Goal: Task Accomplishment & Management: Complete application form

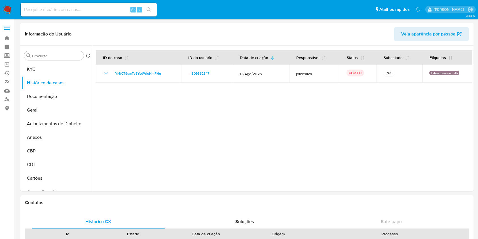
select select "10"
click at [81, 11] on input at bounding box center [89, 9] width 136 height 7
paste input "2267008581"
type input "2267008581"
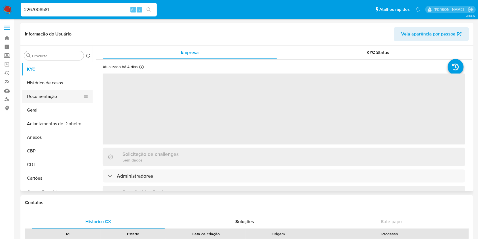
select select "10"
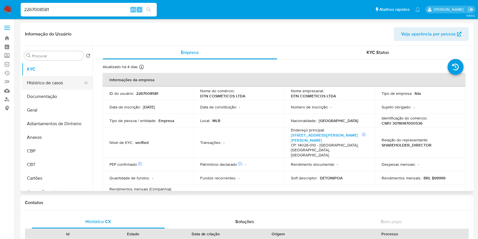
click at [60, 84] on button "Histórico de casos" at bounding box center [55, 83] width 66 height 14
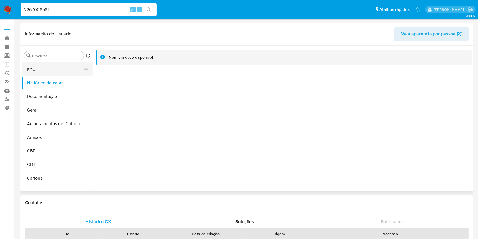
click at [49, 66] on button "KYC" at bounding box center [55, 69] width 66 height 14
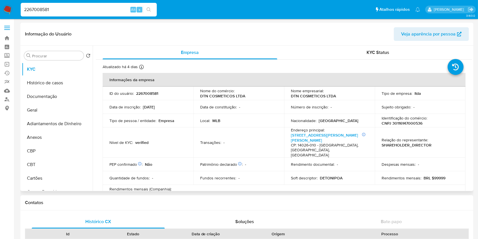
click at [411, 125] on p "CNPJ 30116147000536" at bounding box center [401, 122] width 41 height 5
copy p "30116147000536"
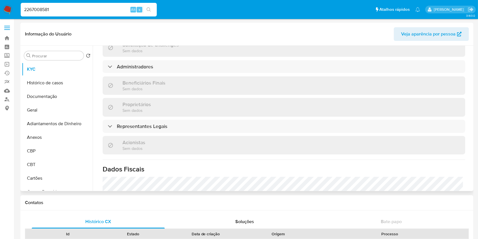
scroll to position [227, 0]
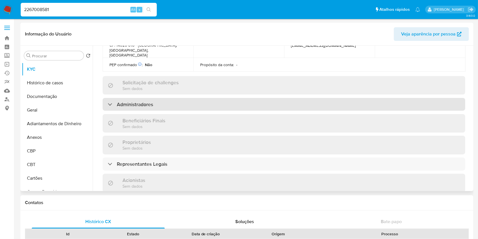
click at [145, 101] on div "Administradores" at bounding box center [284, 104] width 362 height 13
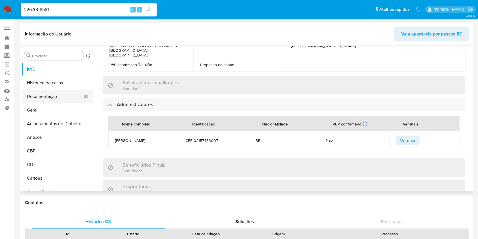
click at [47, 95] on button "Documentação" at bounding box center [55, 97] width 66 height 14
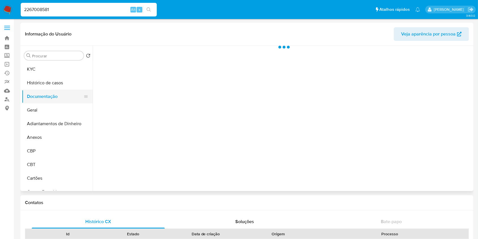
scroll to position [0, 0]
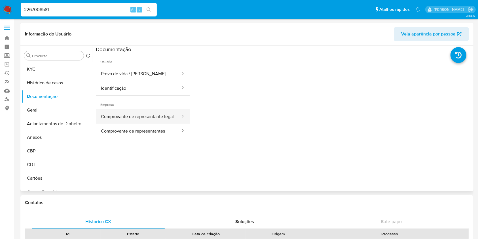
click at [160, 118] on button "Comprovante de representante legal" at bounding box center [138, 116] width 85 height 14
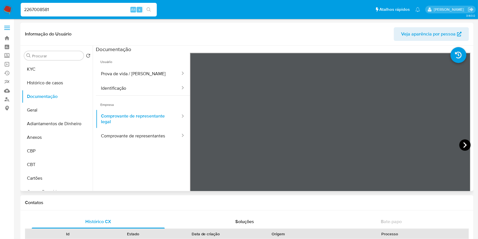
click at [465, 146] on icon at bounding box center [464, 144] width 11 height 11
click at [35, 71] on button "KYC" at bounding box center [55, 69] width 66 height 14
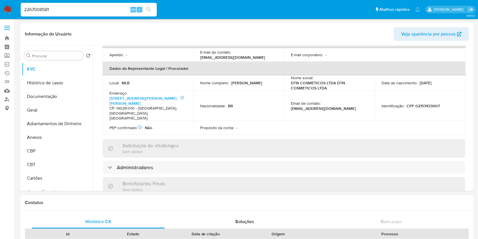
scroll to position [264, 0]
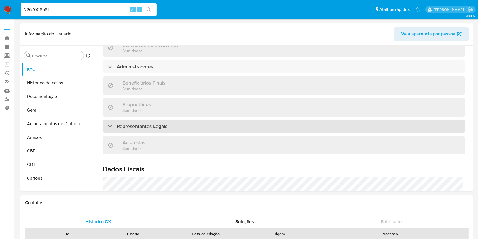
click at [145, 123] on h3 "Representantes Legais" at bounding box center [142, 126] width 50 height 6
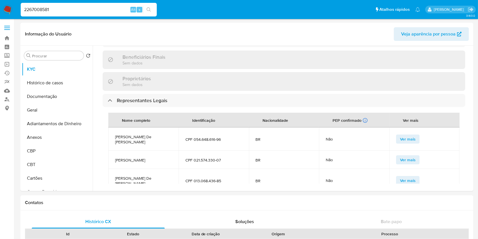
scroll to position [302, 0]
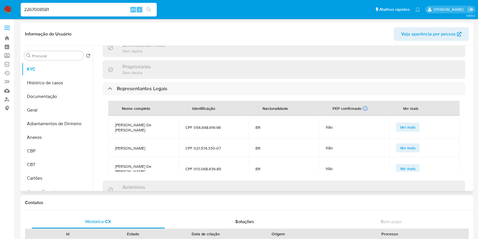
click at [139, 163] on span "Matheus Antônio De Toni" at bounding box center [143, 168] width 57 height 10
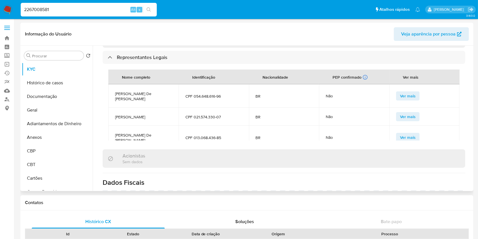
scroll to position [332, 0]
click at [137, 92] on span "Camila Lelis De Toni Delfino" at bounding box center [143, 97] width 57 height 10
copy span "Camila Lelis De Toni Delfino"
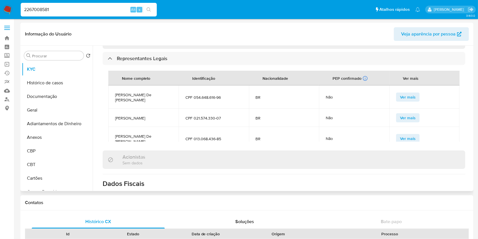
click at [132, 109] on td "Eduardo Jede" at bounding box center [143, 118] width 70 height 18
copy span "Eduardo Jede"
click at [137, 133] on span "Matheus Antônio De Toni" at bounding box center [143, 138] width 57 height 10
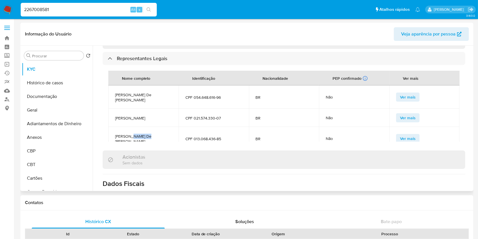
click at [137, 133] on span "Matheus Antônio De Toni" at bounding box center [143, 138] width 57 height 10
copy span "Matheus Antônio De Toni"
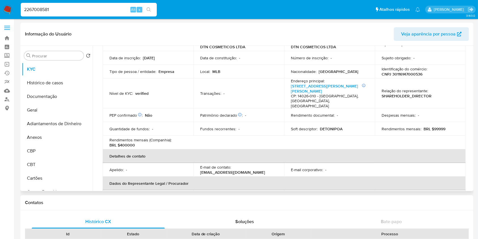
scroll to position [0, 0]
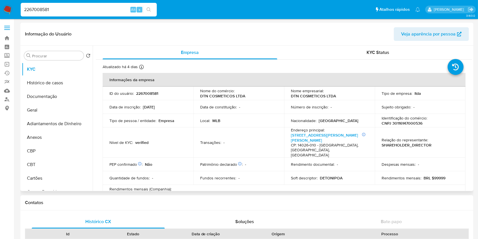
click at [413, 122] on p "CNPJ 30116147000536" at bounding box center [401, 122] width 41 height 5
copy p "30116147000536"
click at [411, 122] on p "CNPJ 30116147000536" at bounding box center [401, 122] width 41 height 5
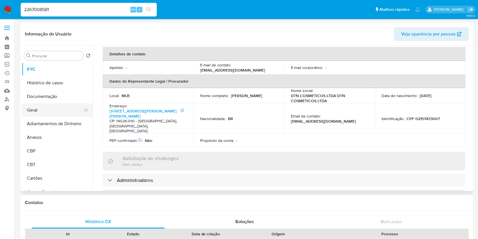
click at [52, 113] on button "Geral" at bounding box center [55, 110] width 66 height 14
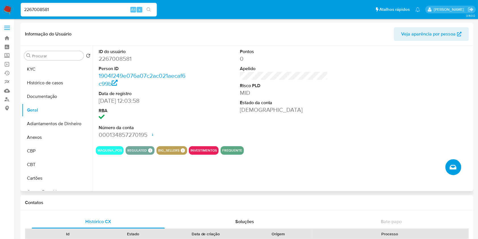
click at [457, 167] on button "Criar caso manual" at bounding box center [453, 167] width 16 height 16
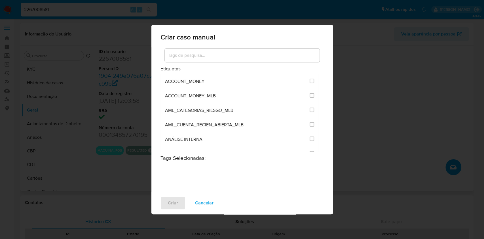
click at [219, 58] on input at bounding box center [242, 55] width 155 height 7
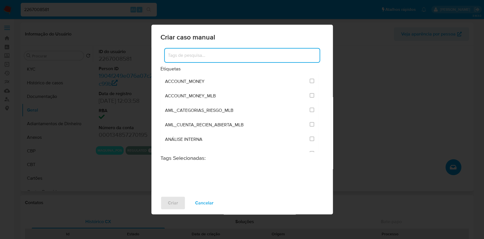
type input "I"
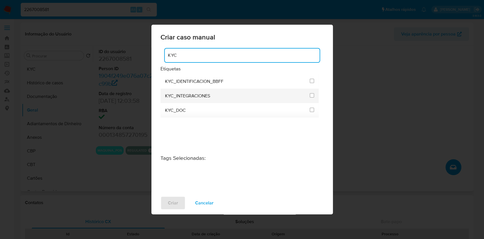
type input "KYC"
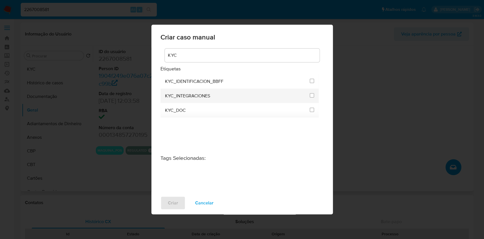
click at [311, 92] on div at bounding box center [311, 95] width 5 height 14
click at [312, 95] on input "2093" at bounding box center [311, 95] width 5 height 5
checkbox input "true"
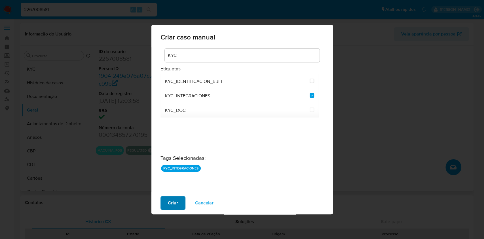
click at [181, 203] on button "Criar" at bounding box center [172, 203] width 25 height 14
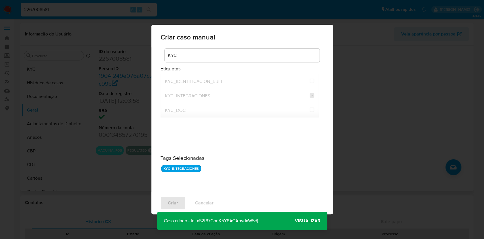
click at [309, 220] on span "Visualizar" at bounding box center [308, 220] width 26 height 0
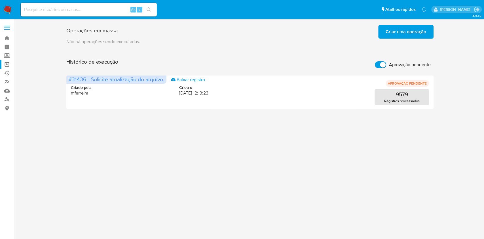
drag, startPoint x: 0, startPoint y: 0, endPoint x: 281, endPoint y: 140, distance: 313.5
click at [281, 140] on div "3.163.0" at bounding box center [249, 129] width 459 height 212
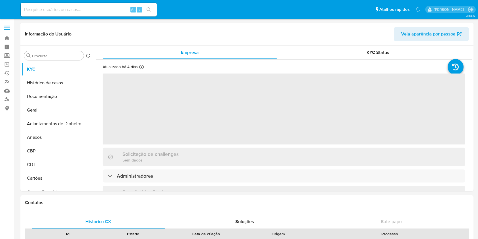
select select "10"
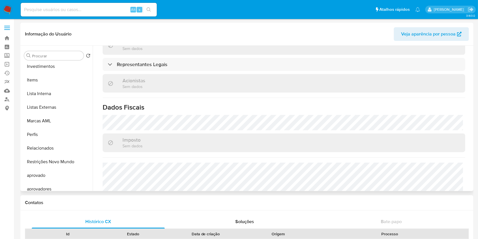
scroll to position [264, 0]
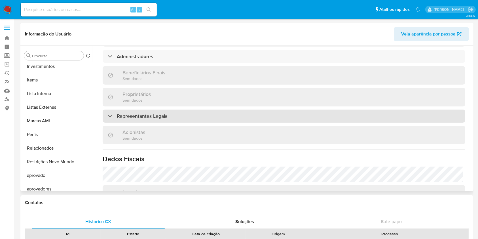
click at [143, 112] on div "Representantes Legais" at bounding box center [284, 115] width 362 height 13
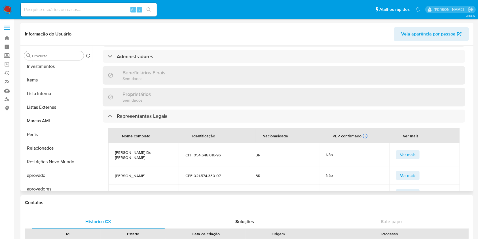
scroll to position [271, 0]
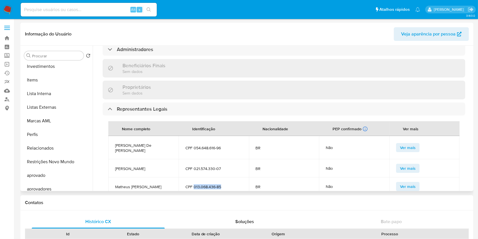
drag, startPoint x: 220, startPoint y: 187, endPoint x: 194, endPoint y: 180, distance: 27.9
click at [194, 184] on span "CPF 013.068.436-85" at bounding box center [213, 186] width 57 height 5
copy span "013.068.436-85"
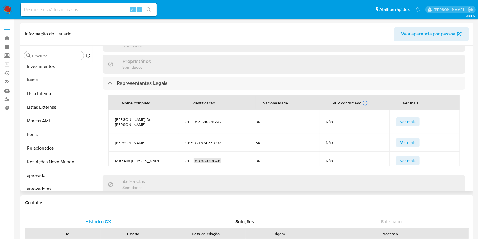
scroll to position [309, 0]
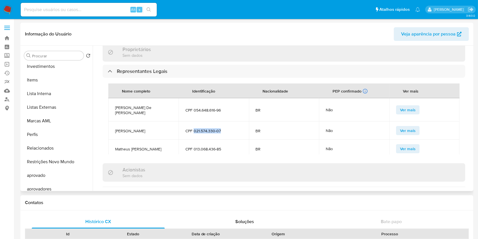
drag, startPoint x: 194, startPoint y: 126, endPoint x: 220, endPoint y: 126, distance: 26.1
click at [220, 128] on span "CPF 021.574.330-07" at bounding box center [213, 130] width 57 height 5
copy span "021.574.330-07"
drag, startPoint x: 193, startPoint y: 106, endPoint x: 229, endPoint y: 106, distance: 36.6
click at [229, 107] on span "CPF 054.648.616-96" at bounding box center [213, 109] width 57 height 5
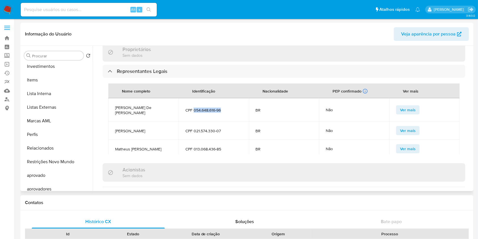
copy span "054.648.616-96"
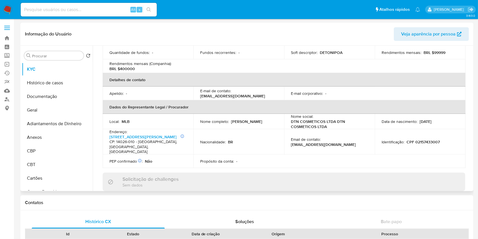
scroll to position [7, 0]
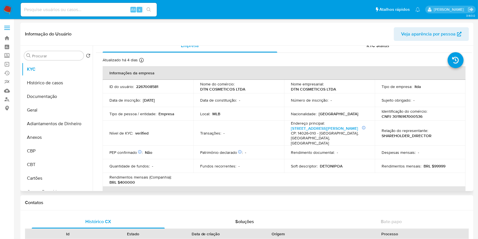
click at [153, 86] on p "2267008581" at bounding box center [147, 86] width 22 height 5
copy p "2267008581"
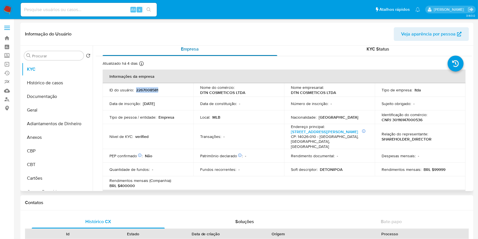
scroll to position [0, 0]
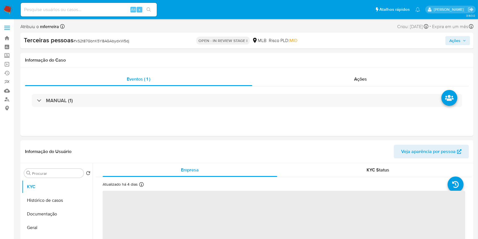
select select "10"
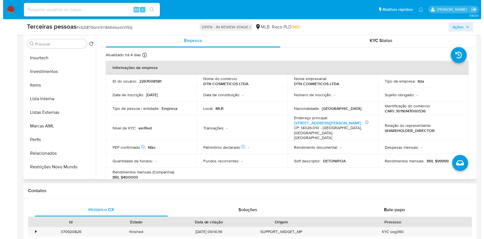
scroll to position [321, 0]
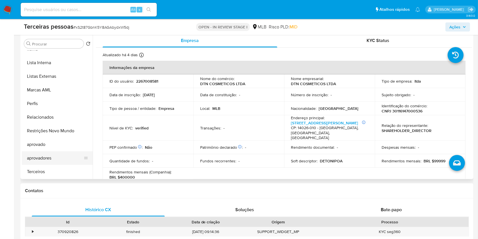
click at [58, 162] on button "aprovadores" at bounding box center [55, 158] width 66 height 14
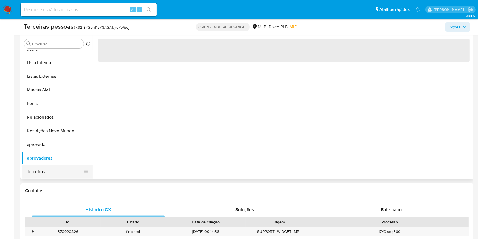
click at [59, 170] on button "Terceiros" at bounding box center [55, 172] width 66 height 14
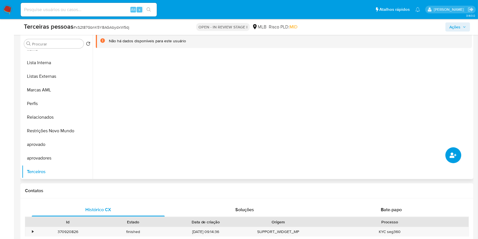
click at [445, 153] on button "common.add_complementary_information" at bounding box center [453, 155] width 16 height 16
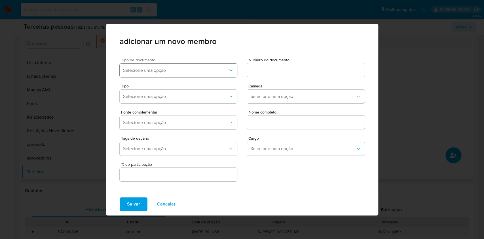
click at [200, 71] on span "Selecione uma opção" at bounding box center [175, 70] width 105 height 6
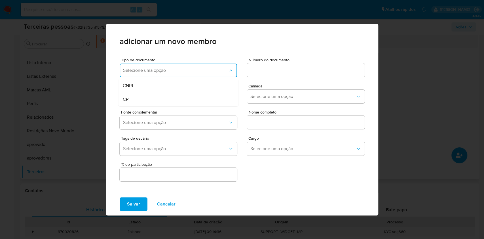
click at [174, 96] on div "CPF" at bounding box center [167, 99] width 89 height 14
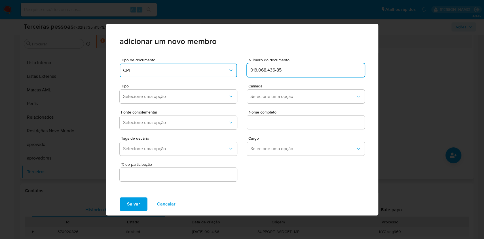
type input "013.068.436-85"
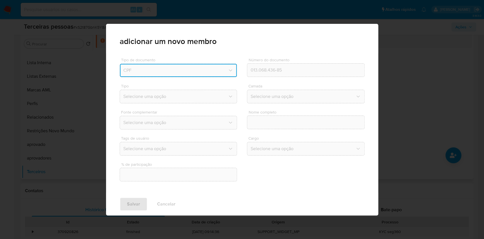
drag, startPoint x: 271, startPoint y: 81, endPoint x: 276, endPoint y: 85, distance: 6.9
click at [271, 81] on div "Tipo Selecione uma opção Camada Selecione uma opção" at bounding box center [242, 92] width 245 height 26
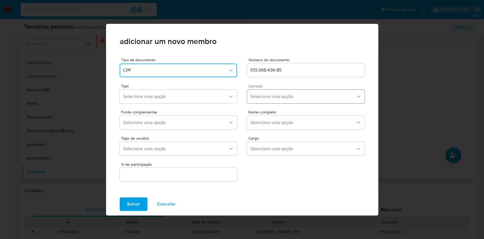
click at [279, 93] on button "Selecione uma opção" at bounding box center [306, 97] width 118 height 14
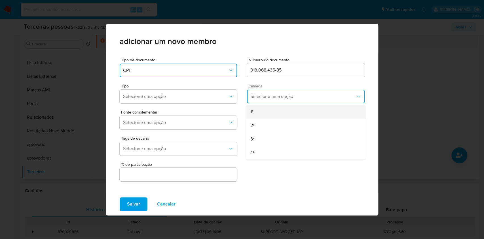
click at [271, 109] on div "1ª" at bounding box center [294, 112] width 89 height 14
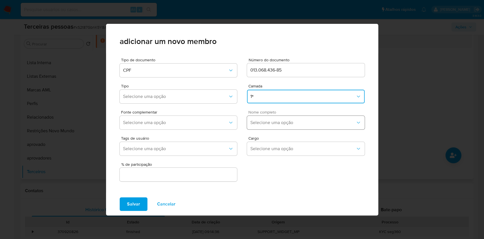
click at [273, 120] on span "Selecione uma opção" at bounding box center [302, 123] width 105 height 6
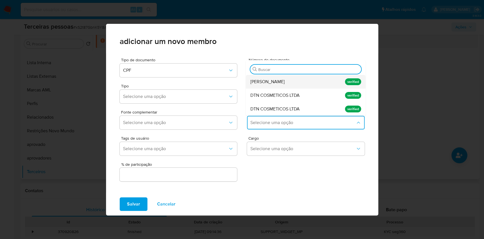
click at [282, 82] on span "Mateus Antonio de Toni" at bounding box center [267, 82] width 34 height 6
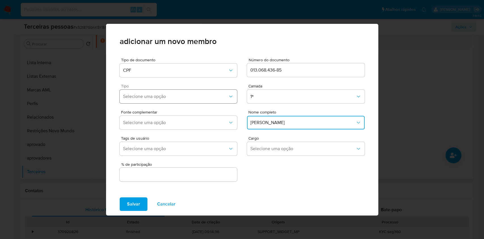
click at [165, 90] on button "Selecione uma opção" at bounding box center [179, 97] width 118 height 14
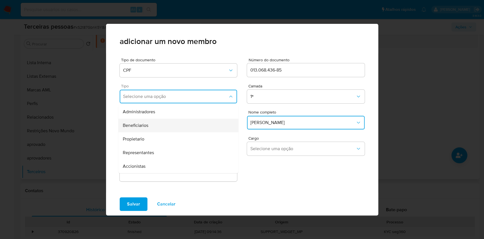
click at [152, 124] on div "Beneficiarios" at bounding box center [167, 125] width 89 height 14
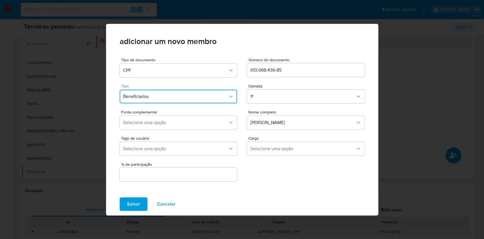
click at [152, 124] on span "Selecione uma opção" at bounding box center [175, 123] width 105 height 6
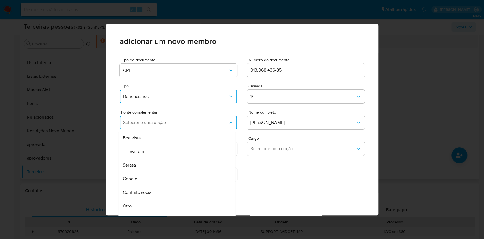
click at [154, 190] on div "Contrato social" at bounding box center [166, 192] width 86 height 14
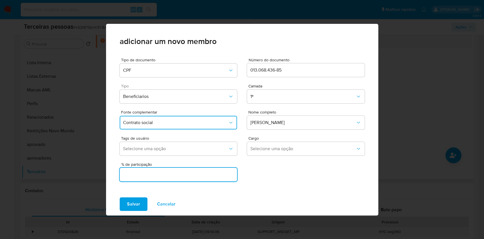
click at [190, 176] on input "text" at bounding box center [179, 174] width 118 height 7
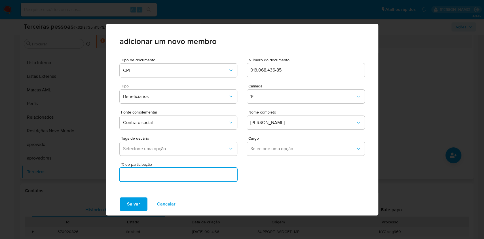
click at [192, 176] on input "text" at bounding box center [179, 174] width 118 height 7
type input "3"
type input "1"
type input "31.12"
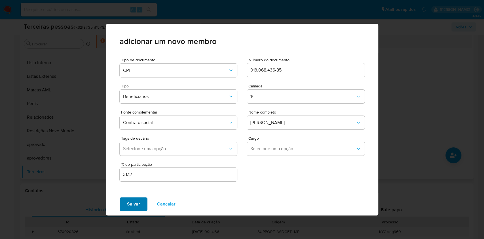
click at [135, 198] on div "Salvar Cancelar" at bounding box center [242, 203] width 272 height 23
click at [139, 202] on span "Salvar" at bounding box center [133, 204] width 13 height 12
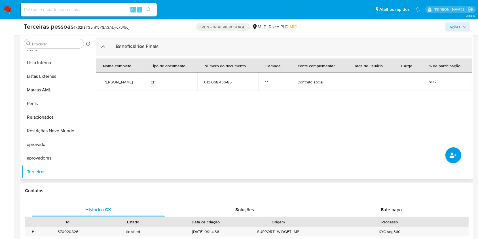
click at [462, 153] on div at bounding box center [282, 106] width 379 height 145
click at [464, 154] on div at bounding box center [282, 106] width 379 height 145
click at [451, 151] on button "common.add_complementary_information" at bounding box center [453, 155] width 16 height 16
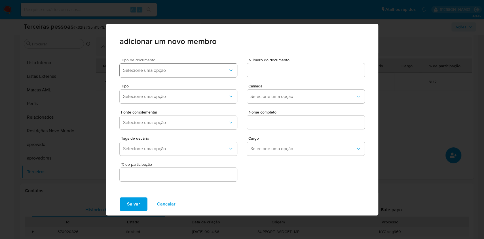
click at [174, 74] on button "Selecione uma opção" at bounding box center [179, 70] width 118 height 14
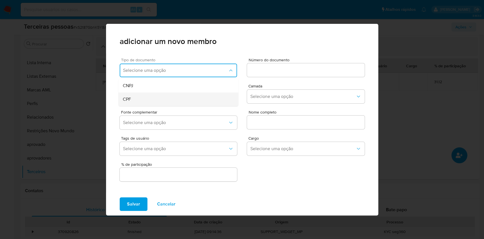
click at [137, 103] on div "CPF" at bounding box center [167, 99] width 89 height 14
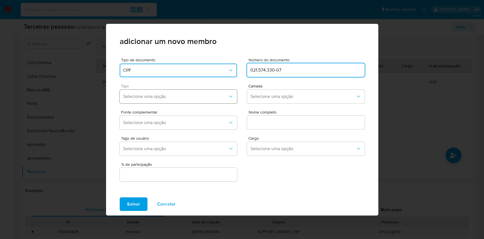
type input "021.574.330-07"
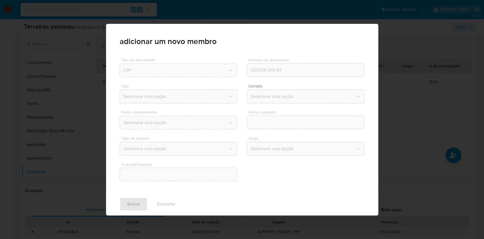
drag, startPoint x: 225, startPoint y: 90, endPoint x: 288, endPoint y: 96, distance: 63.6
click at [288, 96] on span "Selecione uma opção" at bounding box center [302, 97] width 105 height 6
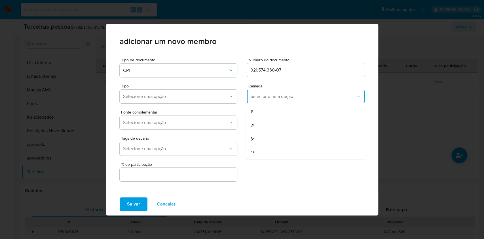
click at [258, 110] on div "1ª" at bounding box center [294, 112] width 89 height 14
click at [265, 117] on button "Selecione uma opção" at bounding box center [306, 123] width 118 height 14
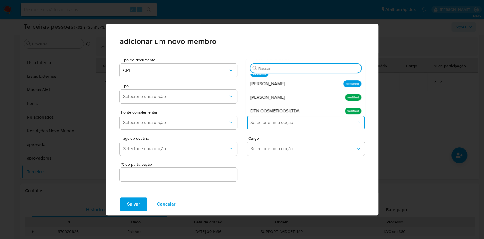
scroll to position [19, 0]
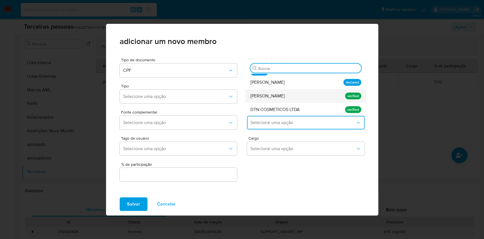
click at [274, 95] on span "[PERSON_NAME]" at bounding box center [267, 96] width 34 height 6
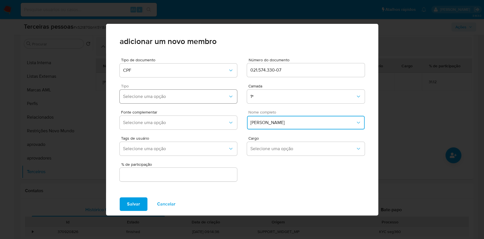
click at [158, 96] on span "Selecione uma opção" at bounding box center [175, 97] width 105 height 6
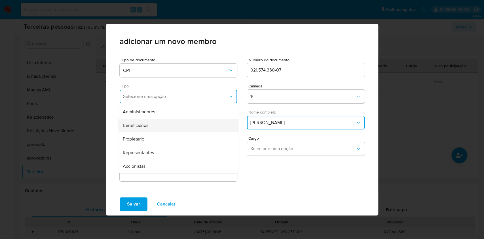
click at [143, 127] on span "Beneficiarios" at bounding box center [136, 125] width 26 height 6
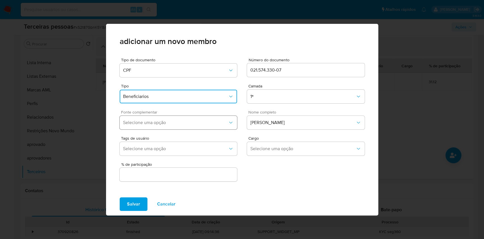
click at [164, 124] on span "Selecione uma opção" at bounding box center [175, 123] width 105 height 6
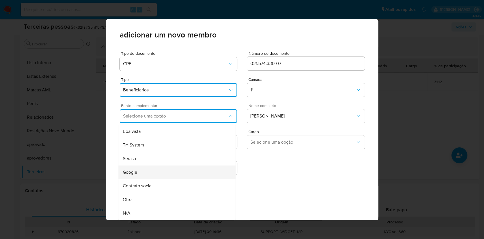
scroll to position [2, 0]
click at [148, 187] on span "Contrato social" at bounding box center [138, 186] width 30 height 6
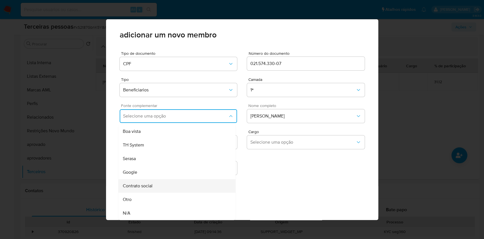
scroll to position [0, 0]
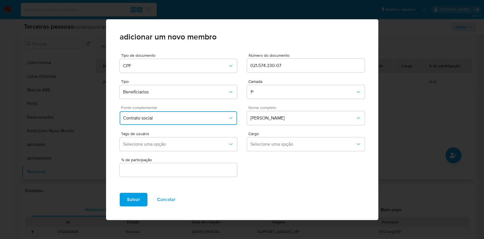
click at [161, 171] on input "text" at bounding box center [179, 169] width 118 height 7
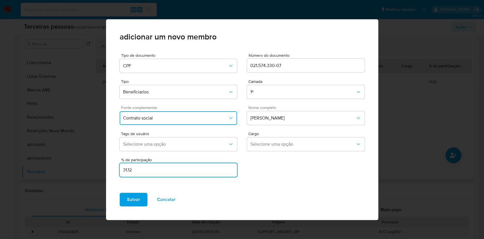
type input "31.12"
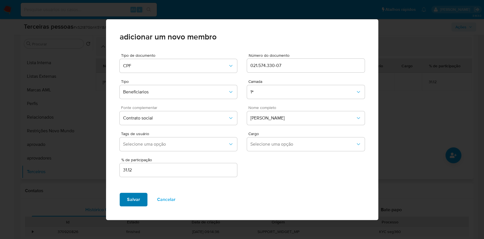
click at [139, 194] on button "Salvar" at bounding box center [134, 199] width 28 height 14
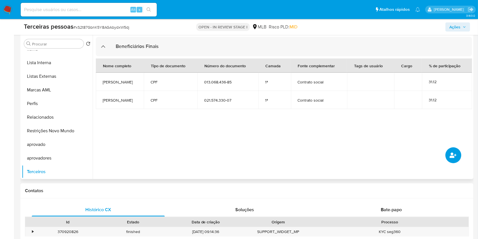
click at [453, 148] on button "common.add_complementary_information" at bounding box center [453, 155] width 16 height 16
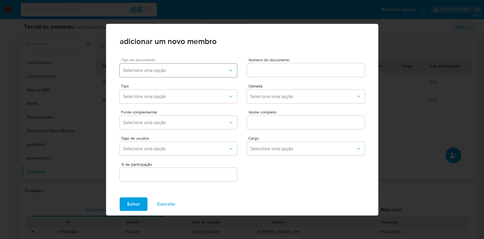
drag, startPoint x: 167, startPoint y: 65, endPoint x: 167, endPoint y: 71, distance: 6.5
click at [167, 70] on button "Selecione uma opção" at bounding box center [179, 70] width 118 height 14
drag, startPoint x: 167, startPoint y: 71, endPoint x: 162, endPoint y: 82, distance: 12.7
click at [167, 71] on span "Selecione uma opção" at bounding box center [175, 70] width 105 height 6
click at [145, 71] on span "Selecione uma opção" at bounding box center [175, 70] width 105 height 6
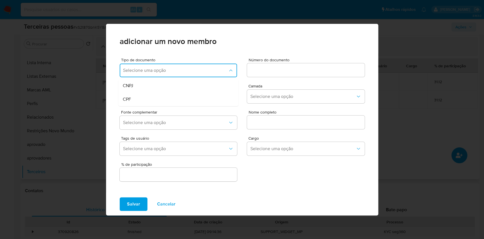
drag, startPoint x: 135, startPoint y: 97, endPoint x: 243, endPoint y: 82, distance: 108.4
click at [146, 94] on div "CPF" at bounding box center [167, 99] width 89 height 14
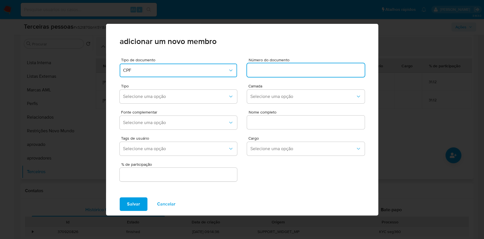
click at [267, 69] on input at bounding box center [306, 69] width 118 height 7
type input "054.648.616-96"
drag, startPoint x: 266, startPoint y: 81, endPoint x: 270, endPoint y: 88, distance: 7.7
click at [266, 81] on div "Tipo Selecione uma opção Camada Selecione uma opção" at bounding box center [242, 92] width 245 height 26
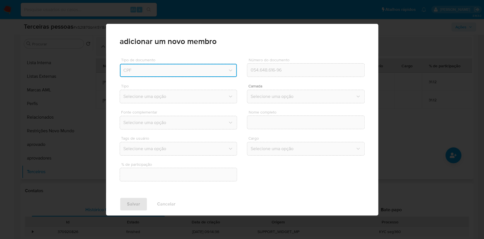
click at [267, 96] on span "Selecione uma opção" at bounding box center [302, 97] width 105 height 6
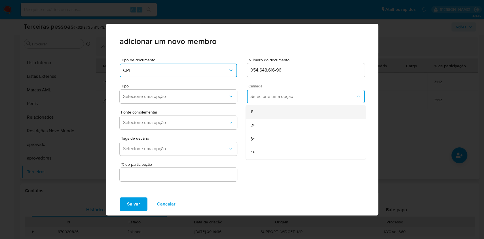
click at [263, 111] on div "1ª" at bounding box center [294, 112] width 89 height 14
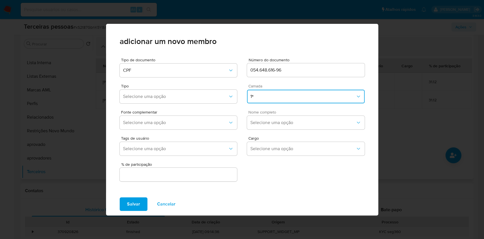
click at [265, 114] on span "Nome completo" at bounding box center [307, 112] width 118 height 4
click at [263, 123] on span "Selecione uma opção" at bounding box center [302, 123] width 105 height 6
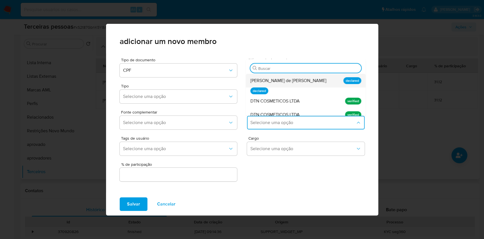
click at [284, 83] on span "Camila Lelis de Toni Delfino" at bounding box center [288, 81] width 76 height 6
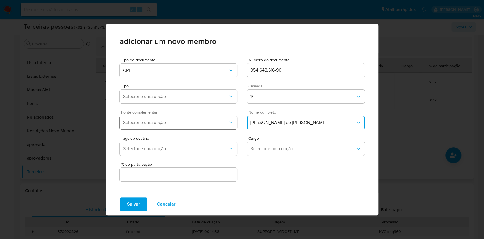
click at [157, 118] on button "Selecione uma opção" at bounding box center [179, 123] width 118 height 14
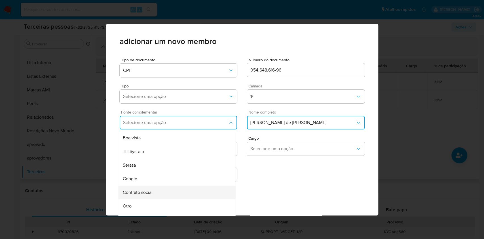
click at [150, 192] on span "Contrato social" at bounding box center [138, 192] width 30 height 6
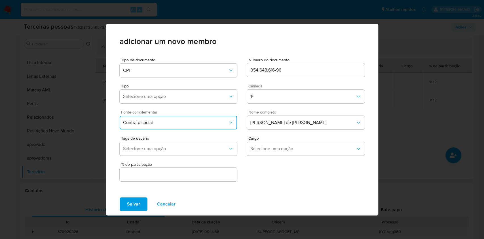
click at [167, 173] on input "text" at bounding box center [179, 174] width 118 height 7
type input "31.10"
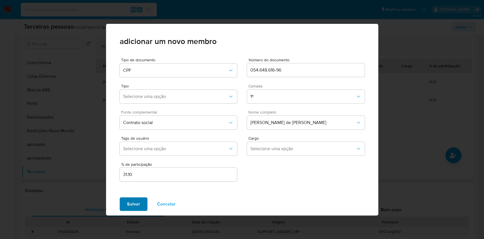
click at [143, 200] on button "Salvar" at bounding box center [134, 204] width 28 height 14
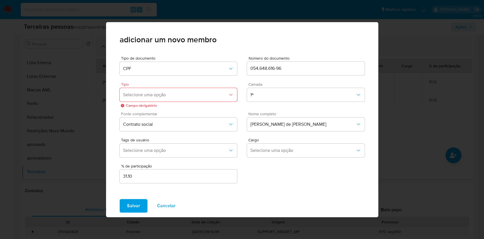
click at [157, 94] on span "Selecione uma opção" at bounding box center [175, 95] width 105 height 6
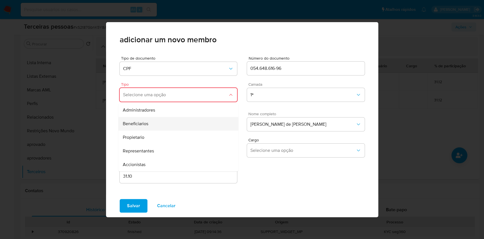
click at [158, 119] on div "Beneficiarios" at bounding box center [167, 124] width 89 height 14
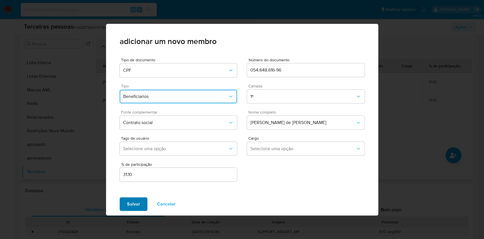
click at [134, 201] on span "Salvar" at bounding box center [133, 204] width 13 height 12
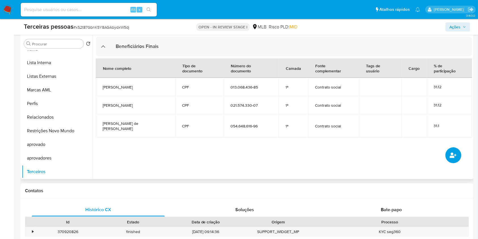
click at [451, 156] on icon "common.add_complementary_information" at bounding box center [452, 154] width 7 height 5
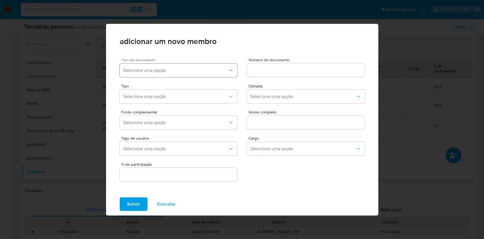
click at [183, 69] on span "Selecione uma opção" at bounding box center [175, 70] width 105 height 6
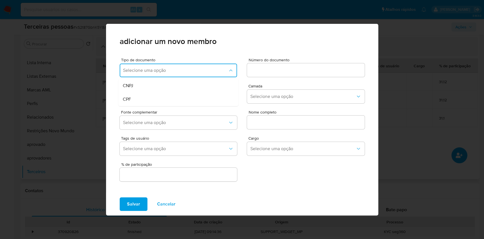
drag, startPoint x: 148, startPoint y: 98, endPoint x: 187, endPoint y: 89, distance: 40.8
click at [147, 97] on div "CPF" at bounding box center [167, 99] width 89 height 14
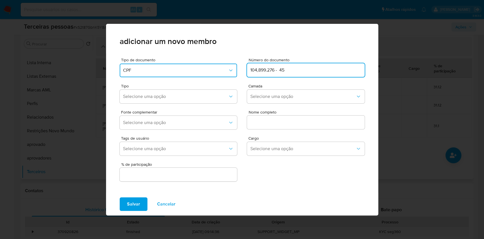
click at [247, 82] on div "Tipo Selecione uma opção Camada Selecione uma opção" at bounding box center [242, 92] width 245 height 26
click at [257, 69] on input "104,899.276 - 45" at bounding box center [306, 69] width 118 height 7
type input "104.899.276- 45"
click at [261, 79] on div "Tipo Selecione uma opção Camada Selecione uma opção" at bounding box center [242, 92] width 245 height 26
click at [300, 117] on button "Selecione uma opção" at bounding box center [306, 123] width 118 height 14
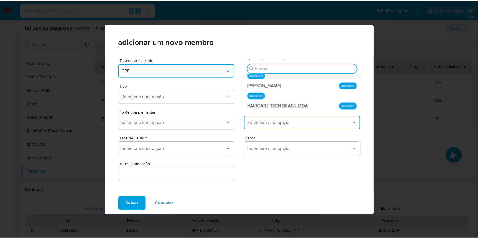
scroll to position [38, 0]
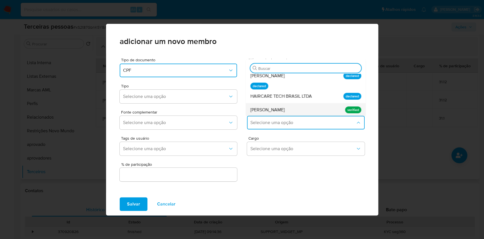
click at [284, 107] on span "Rafael Mendes Alves Diniz" at bounding box center [267, 110] width 34 height 6
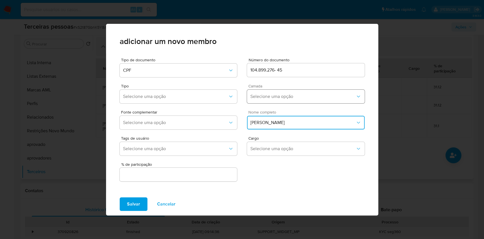
click at [286, 95] on span "Selecione uma opção" at bounding box center [302, 97] width 105 height 6
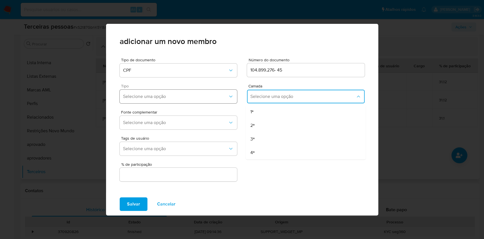
drag, startPoint x: 263, startPoint y: 109, endPoint x: 201, endPoint y: 96, distance: 63.6
click at [263, 109] on div "1ª" at bounding box center [294, 112] width 89 height 14
click at [186, 91] on button "Selecione uma opção" at bounding box center [179, 97] width 118 height 14
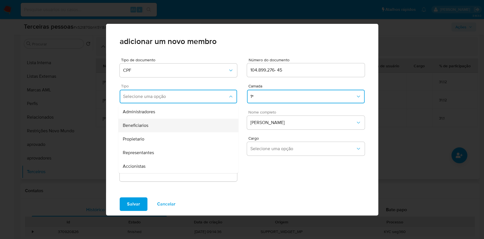
click at [137, 125] on span "Beneficiarios" at bounding box center [136, 125] width 26 height 6
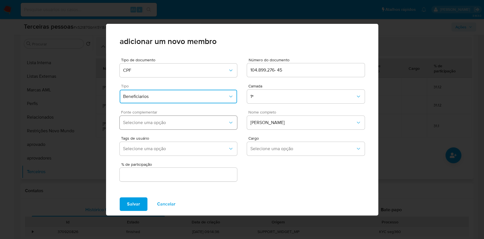
click at [157, 120] on button "Selecione uma opção" at bounding box center [179, 123] width 118 height 14
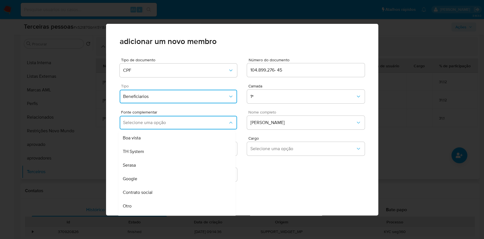
click at [161, 194] on div "Contrato social" at bounding box center [166, 192] width 86 height 14
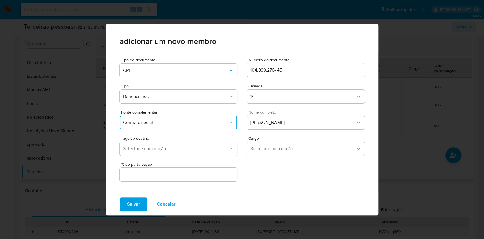
click at [168, 180] on div "% de participação" at bounding box center [179, 172] width 118 height 20
click at [168, 177] on div at bounding box center [179, 174] width 118 height 14
click at [168, 177] on input "text" at bounding box center [179, 174] width 118 height 7
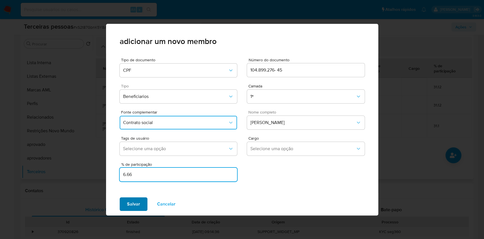
type input "6.66"
click at [137, 201] on span "Salvar" at bounding box center [133, 204] width 13 height 12
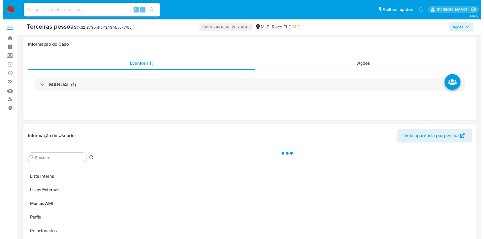
scroll to position [104, 0]
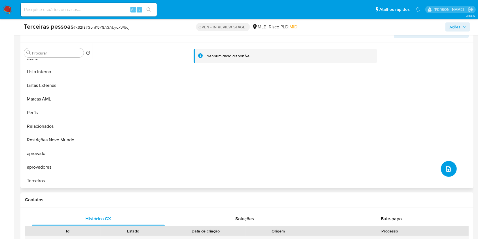
click at [448, 166] on icon "upload-file" at bounding box center [448, 169] width 5 height 6
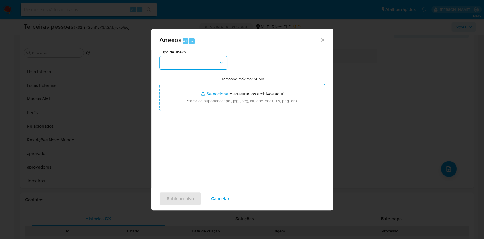
click at [214, 64] on button "button" at bounding box center [193, 63] width 68 height 14
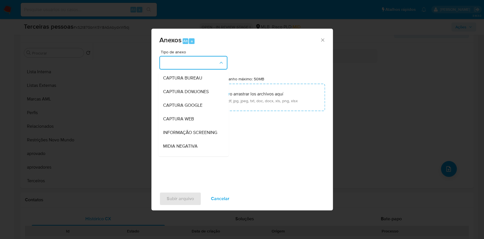
scroll to position [87, 0]
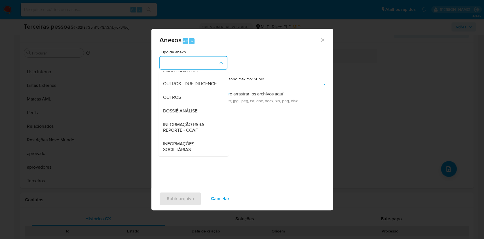
click at [193, 82] on span "OUTROS - DUE DILIGENCE" at bounding box center [190, 84] width 54 height 6
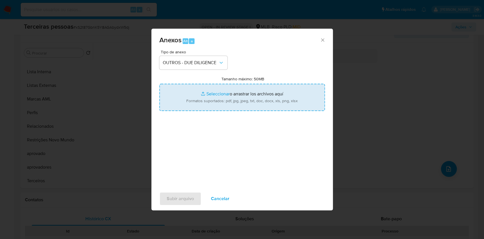
click at [243, 105] on input "Tamanho máximo: 50MB Seleccionar archivos" at bounding box center [241, 97] width 165 height 27
type input "C:\fakepath\S-RAFAEL MENDES ALVES DINIZ.pdf"
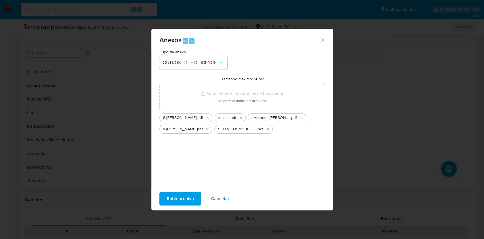
click at [181, 198] on span "Subir arquivo" at bounding box center [180, 198] width 27 height 12
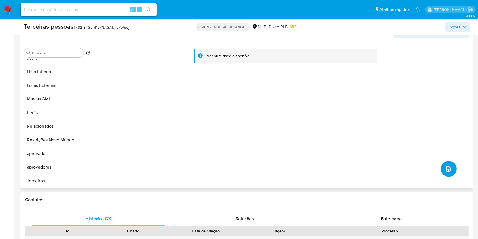
click at [451, 166] on button "upload-file" at bounding box center [449, 169] width 16 height 16
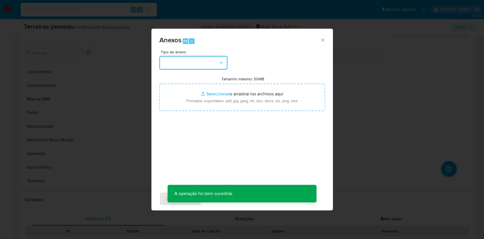
click at [192, 68] on button "button" at bounding box center [193, 63] width 68 height 14
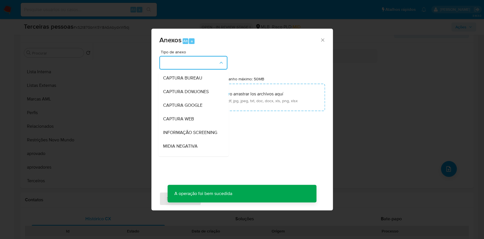
click at [192, 67] on button "button" at bounding box center [193, 63] width 68 height 14
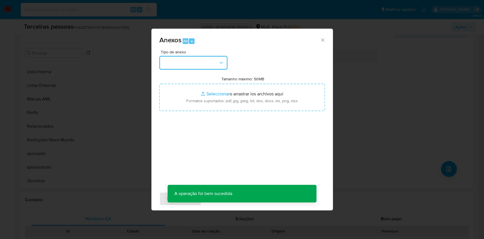
click at [184, 67] on button "button" at bounding box center [193, 63] width 68 height 14
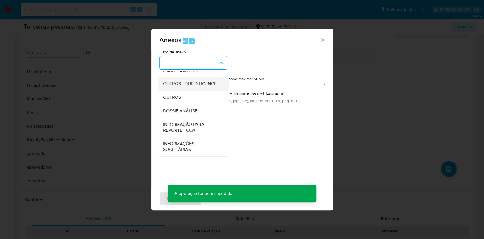
click at [182, 81] on span "OUTROS - DUE DILIGENCE" at bounding box center [190, 84] width 54 height 6
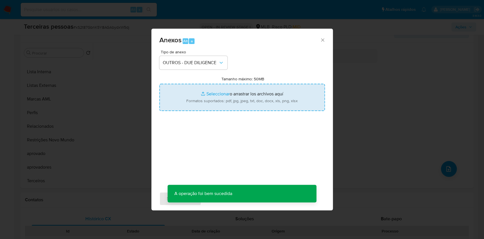
click at [199, 97] on input "Tamanho máximo: 50MB Seleccionar archivos" at bounding box center [241, 97] width 165 height 27
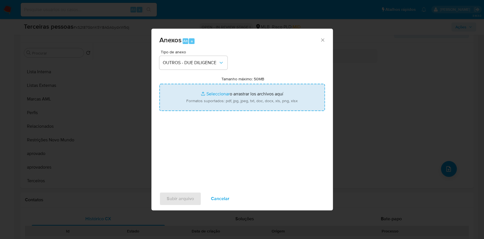
type input "C:\fakepath\s-Camila Lelis De Toni Delfino.pdf"
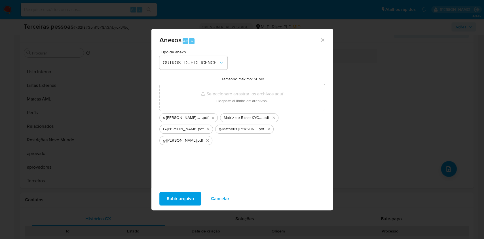
click at [180, 199] on span "Subir arquivo" at bounding box center [180, 198] width 27 height 12
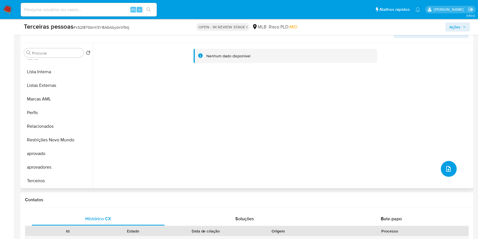
click at [447, 168] on icon "upload-file" at bounding box center [448, 168] width 7 height 7
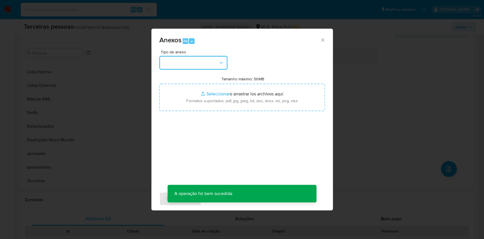
drag, startPoint x: 205, startPoint y: 61, endPoint x: 206, endPoint y: 69, distance: 7.4
click at [205, 61] on button "button" at bounding box center [193, 63] width 68 height 14
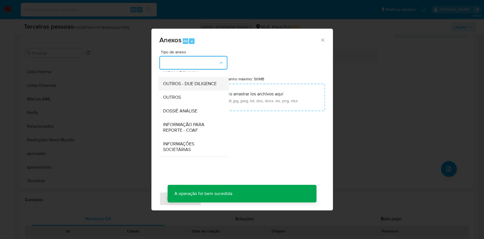
click at [183, 81] on span "OUTROS - DUE DILIGENCE" at bounding box center [190, 84] width 54 height 6
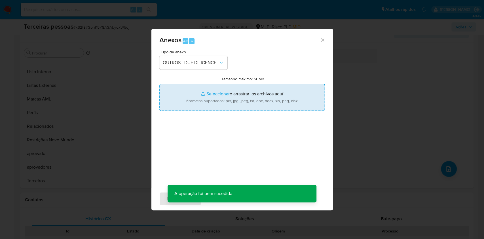
click at [198, 97] on input "Tamanho máximo: 50MB Seleccionar archivos" at bounding box center [241, 97] width 165 height 27
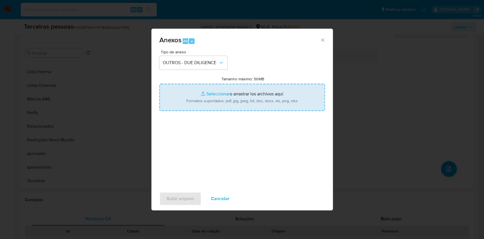
type input "C:\fakepath\G-DTN COSMETICOS LTDA.pdf"
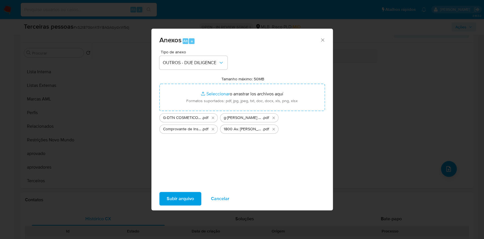
click at [185, 199] on span "Subir arquivo" at bounding box center [180, 198] width 27 height 12
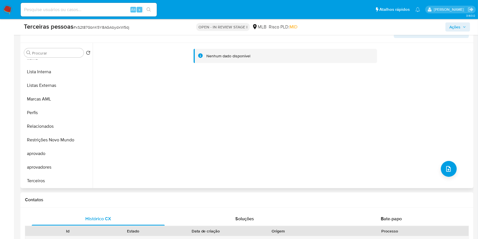
click at [170, 123] on div "Nenhum dado disponível" at bounding box center [282, 115] width 379 height 145
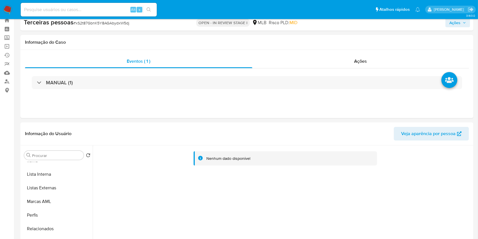
scroll to position [0, 0]
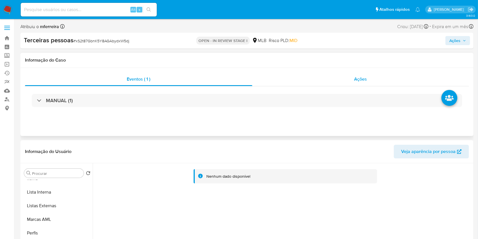
click at [371, 78] on div "Ações" at bounding box center [360, 79] width 216 height 14
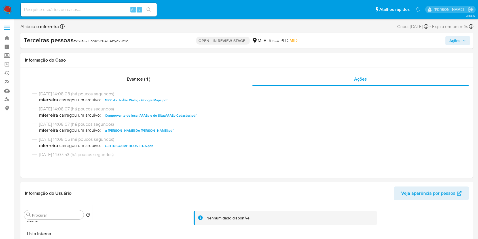
click at [464, 40] on icon "button" at bounding box center [463, 40] width 3 height 3
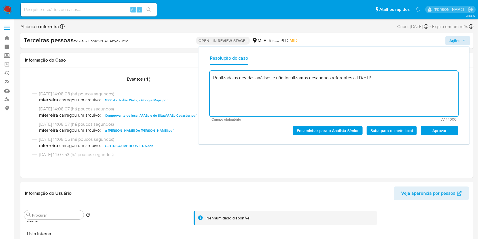
click at [436, 130] on span "Aprovar" at bounding box center [438, 130] width 29 height 8
type textarea "Realizada as devidas análises e não localizamos desabonos referentes a LD/FTP"
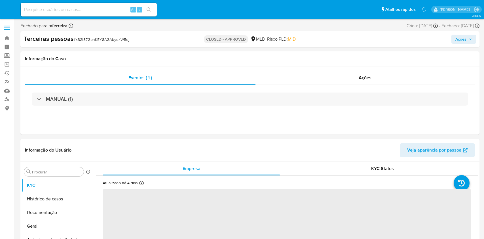
select select "10"
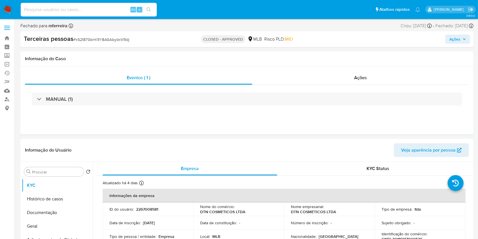
click at [103, 9] on input at bounding box center [89, 9] width 136 height 7
paste input "2219534986"
type input "2219534986"
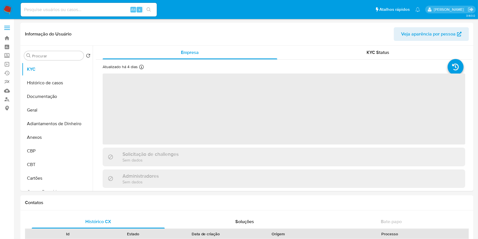
select select "10"
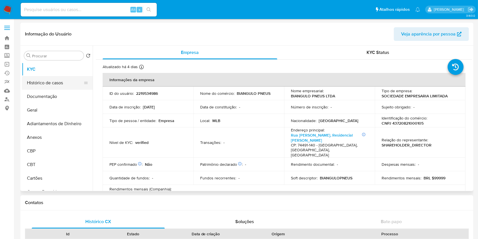
click at [60, 80] on button "Histórico de casos" at bounding box center [55, 83] width 66 height 14
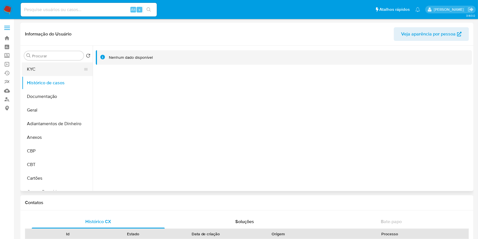
click at [52, 73] on button "KYC" at bounding box center [55, 69] width 66 height 14
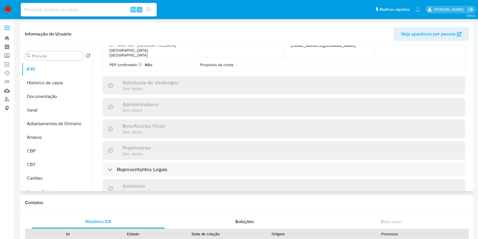
scroll to position [302, 0]
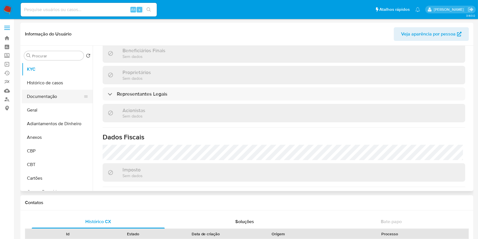
click at [57, 95] on button "Documentação" at bounding box center [55, 97] width 66 height 14
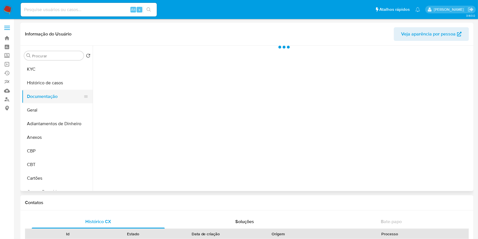
scroll to position [0, 0]
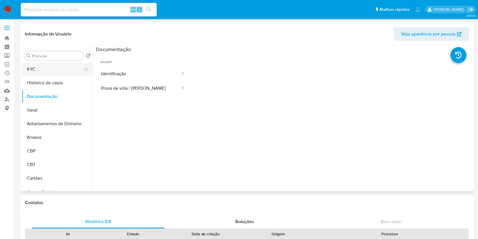
click at [56, 67] on button "KYC" at bounding box center [55, 69] width 66 height 14
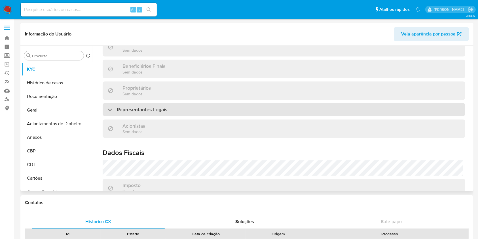
click at [143, 106] on h3 "Representantes Legais" at bounding box center [142, 109] width 50 height 6
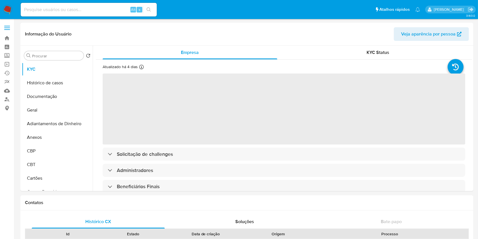
select select "10"
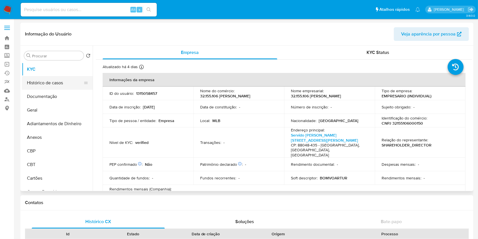
click at [50, 86] on button "Histórico de casos" at bounding box center [55, 83] width 66 height 14
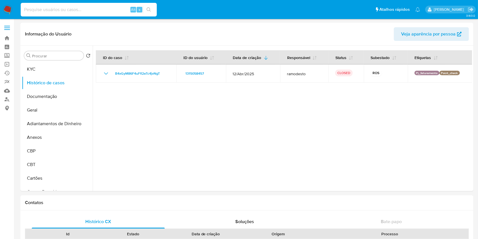
click at [110, 6] on input at bounding box center [89, 9] width 136 height 7
paste input "1025000716"
type input "1025000716"
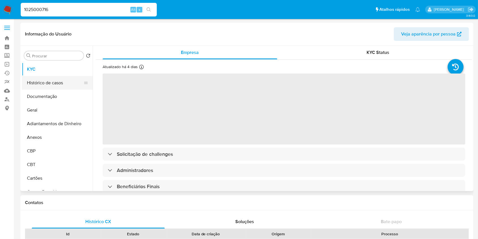
select select "10"
click at [61, 84] on button "Histórico de casos" at bounding box center [55, 83] width 66 height 14
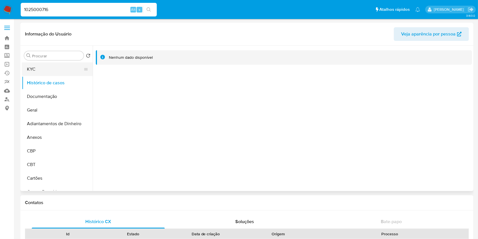
click at [42, 67] on button "KYC" at bounding box center [55, 69] width 66 height 14
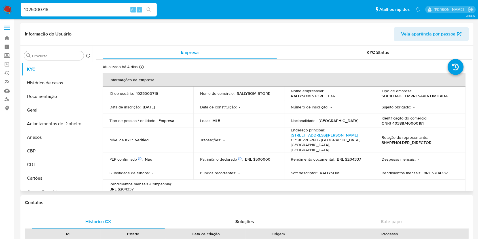
click at [407, 120] on p "CNPJ 40388740000161" at bounding box center [402, 122] width 42 height 5
copy p "40388740000161"
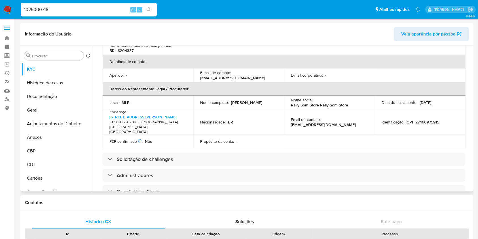
scroll to position [189, 0]
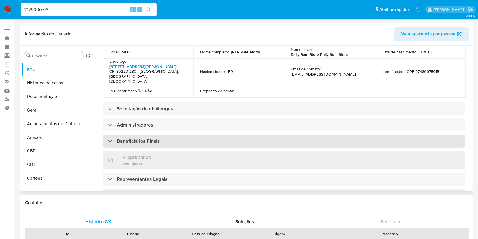
click at [141, 138] on h3 "Beneficiários Finais" at bounding box center [138, 141] width 43 height 6
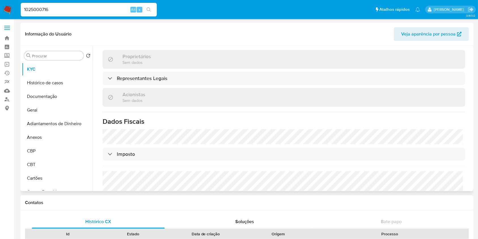
scroll to position [340, 0]
click at [61, 94] on button "Documentação" at bounding box center [55, 97] width 66 height 14
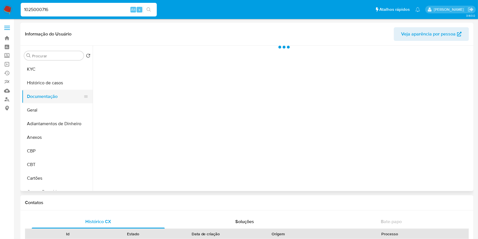
scroll to position [0, 0]
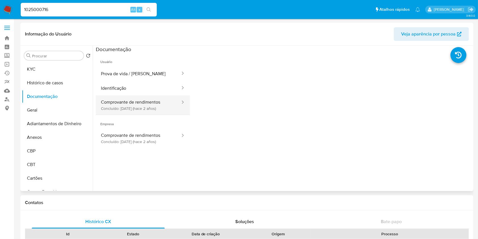
click at [142, 99] on button "Comprovante de rendimentos Concluído: 15/06/2023 (hace 2 años)" at bounding box center [138, 104] width 85 height 19
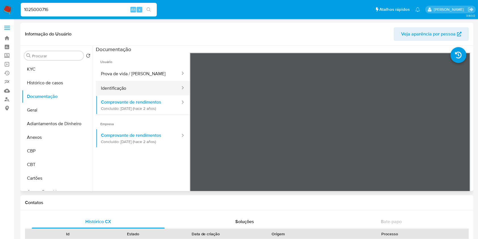
click at [128, 82] on button "Identificação" at bounding box center [138, 88] width 85 height 14
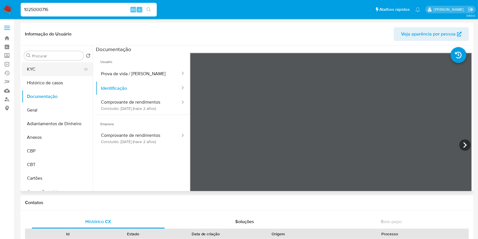
click at [37, 69] on button "KYC" at bounding box center [55, 69] width 66 height 14
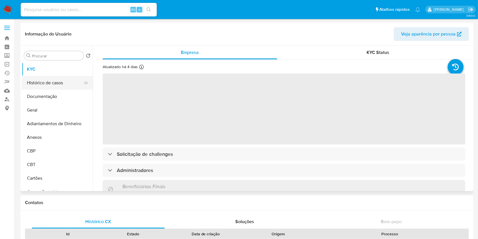
select select "10"
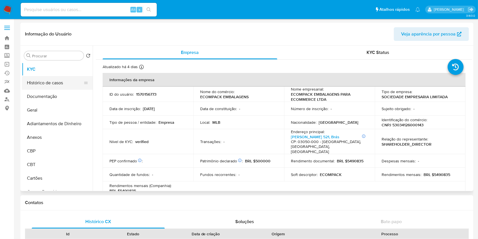
click at [56, 83] on button "Histórico de casos" at bounding box center [55, 83] width 66 height 14
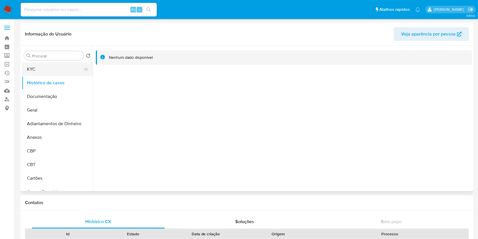
click at [57, 68] on button "KYC" at bounding box center [55, 69] width 66 height 14
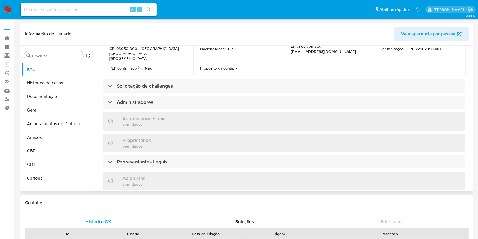
scroll to position [264, 0]
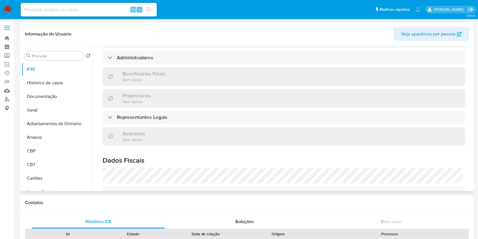
click at [148, 116] on div "Informações da empresa ID do usuário : 1570156773 Nome do comércio : ECOMPACK E…" at bounding box center [284, 30] width 362 height 445
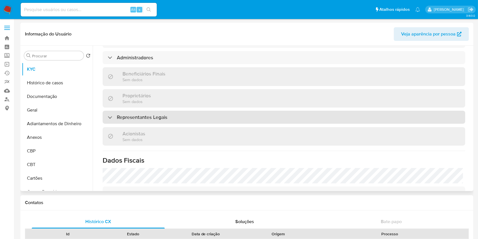
click at [147, 112] on div "Representantes Legais" at bounding box center [284, 117] width 362 height 13
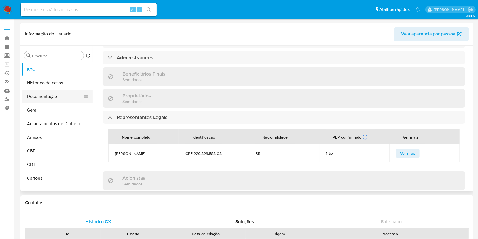
click at [64, 95] on button "Documentação" at bounding box center [55, 97] width 66 height 14
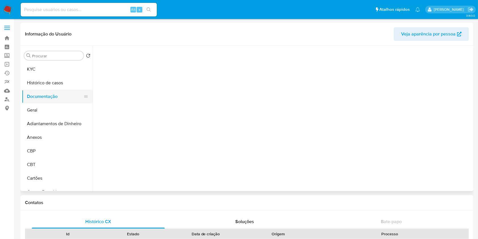
scroll to position [0, 0]
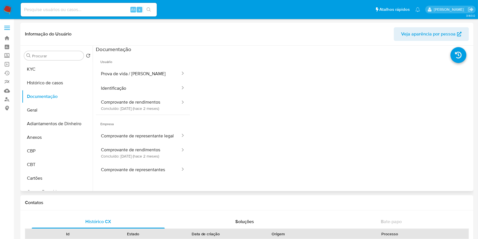
click at [151, 127] on span "Empresa" at bounding box center [143, 122] width 94 height 14
click at [156, 133] on button "Comprovante de representante legal" at bounding box center [138, 135] width 85 height 14
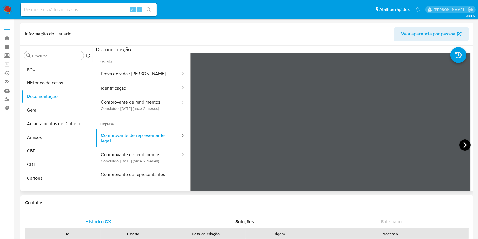
click at [459, 145] on icon at bounding box center [464, 144] width 11 height 11
click at [37, 67] on button "KYC" at bounding box center [55, 69] width 66 height 14
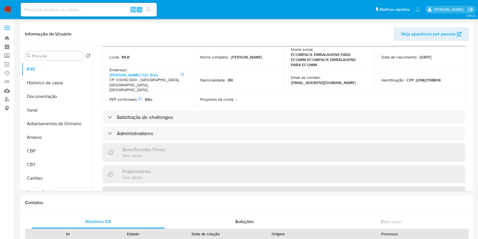
click at [154, 190] on h3 "Representantes Legais" at bounding box center [142, 193] width 50 height 6
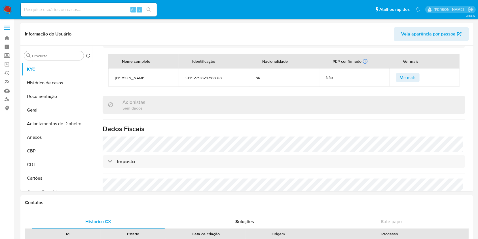
scroll to position [227, 0]
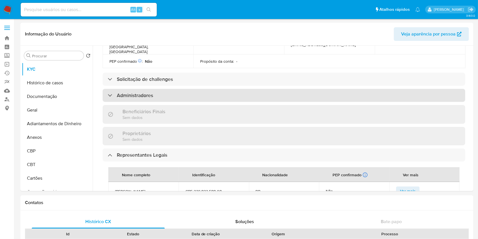
click at [143, 89] on div "Administradores" at bounding box center [284, 95] width 362 height 13
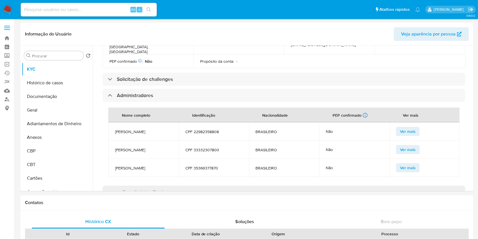
click at [143, 129] on span "[PERSON_NAME]" at bounding box center [143, 131] width 57 height 5
copy span "[PERSON_NAME]"
click at [141, 143] on td "[PERSON_NAME]" at bounding box center [143, 149] width 70 height 18
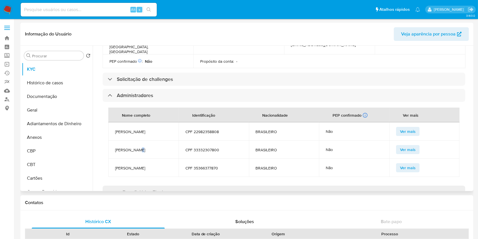
click at [141, 143] on td "[PERSON_NAME]" at bounding box center [143, 149] width 70 height 18
copy span "JOAO CARLOS DOS SANTOS"
click at [205, 140] on td "CPF 33332307800" at bounding box center [214, 149] width 70 height 18
click at [205, 147] on span "CPF 33332307800" at bounding box center [213, 149] width 57 height 5
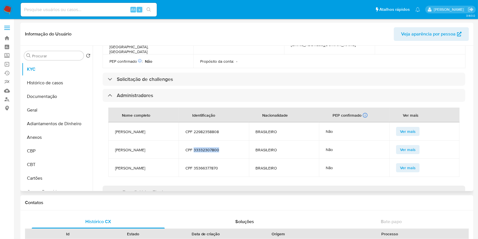
click at [205, 147] on span "CPF 33332307800" at bounding box center [213, 149] width 57 height 5
copy span "33332307800"
click at [127, 165] on span "BRUNO RUSSO" at bounding box center [143, 167] width 57 height 5
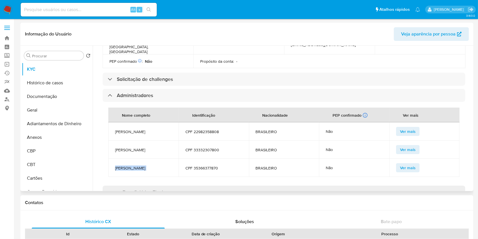
copy span "BRUNO RUSSO"
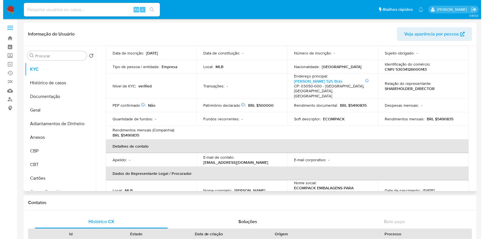
scroll to position [0, 0]
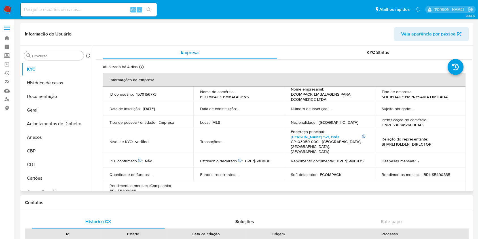
click at [412, 125] on p "CNPJ 53034126000143" at bounding box center [402, 124] width 42 height 5
copy p "53034126000143"
click at [41, 114] on button "Geral" at bounding box center [55, 110] width 66 height 14
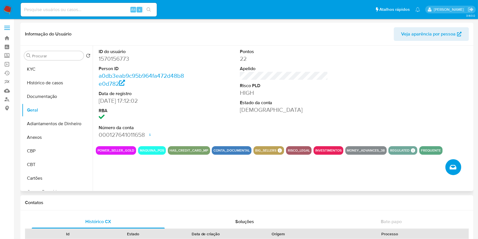
click at [458, 163] on button "Criar caso manual" at bounding box center [453, 167] width 16 height 16
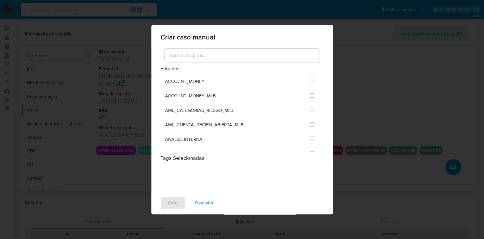
click at [237, 60] on div at bounding box center [242, 55] width 155 height 14
click at [237, 59] on div at bounding box center [242, 55] width 155 height 14
click at [232, 57] on input at bounding box center [242, 55] width 155 height 7
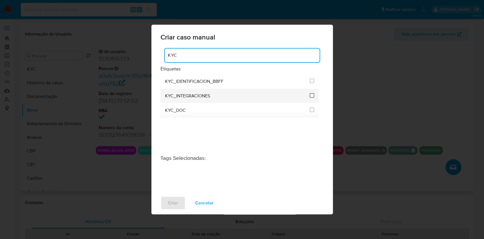
type input "KYC"
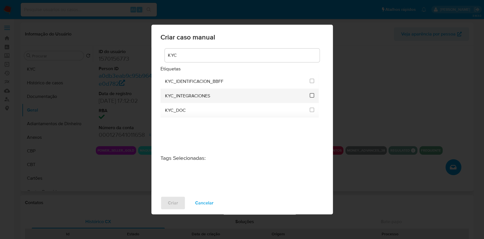
click at [311, 94] on input "2093" at bounding box center [311, 95] width 5 height 5
checkbox input "true"
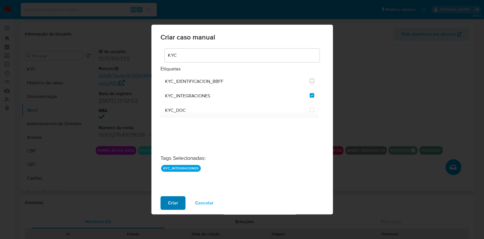
click at [170, 202] on span "Criar" at bounding box center [173, 202] width 10 height 12
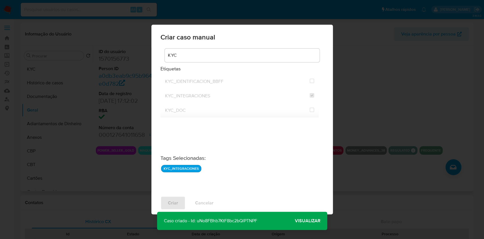
click at [307, 220] on span "Visualizar" at bounding box center [308, 220] width 26 height 0
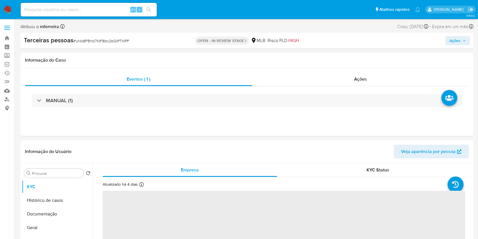
select select "10"
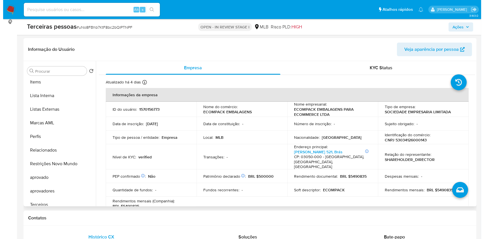
scroll to position [321, 0]
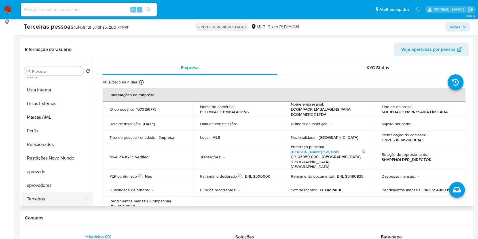
click at [56, 193] on button "Terceiros" at bounding box center [55, 199] width 66 height 14
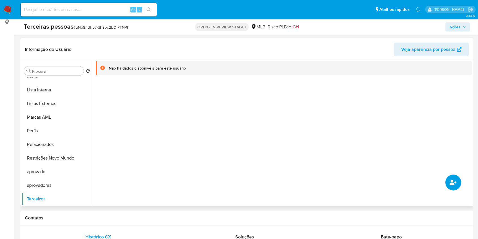
click at [452, 182] on icon "common.add_complementary_information" at bounding box center [452, 182] width 7 height 7
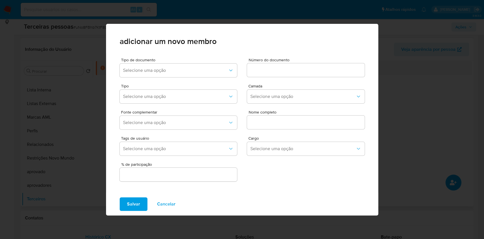
click at [166, 80] on div "Tipo Selecione uma opção Camada Selecione uma opção" at bounding box center [242, 92] width 245 height 26
click at [162, 73] on button "Selecione uma opção" at bounding box center [179, 70] width 118 height 14
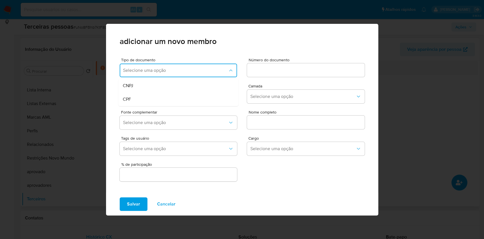
click at [145, 101] on div "CPF" at bounding box center [167, 99] width 89 height 14
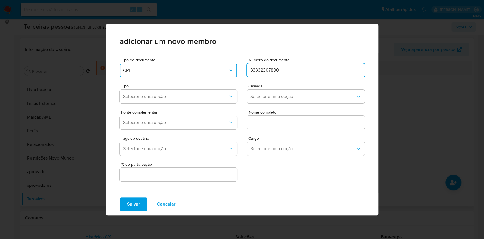
type input "33332307800"
drag, startPoint x: 240, startPoint y: 86, endPoint x: 268, endPoint y: 85, distance: 28.4
click at [254, 86] on div "Tipo Selecione uma opção Camada Selecione uma opção" at bounding box center [242, 92] width 245 height 26
click at [267, 97] on span "Selecione uma opção" at bounding box center [302, 97] width 105 height 6
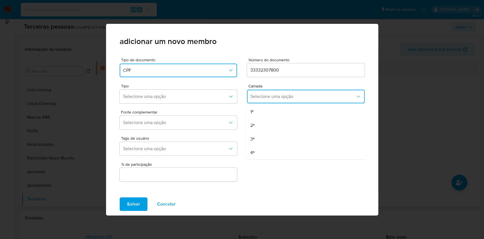
drag, startPoint x: 257, startPoint y: 114, endPoint x: 228, endPoint y: 109, distance: 29.8
click at [256, 114] on div "1ª" at bounding box center [294, 112] width 89 height 14
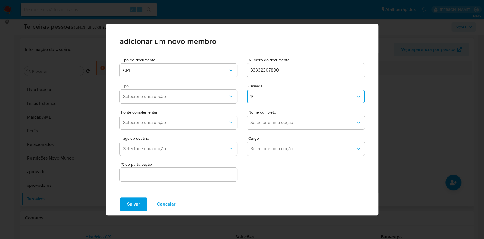
click at [198, 104] on div "Tipo Selecione uma opção" at bounding box center [179, 95] width 118 height 22
click at [193, 99] on button "Selecione uma opção" at bounding box center [179, 97] width 118 height 14
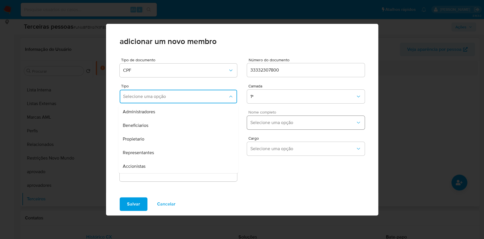
click at [277, 121] on span "Selecione uma opção" at bounding box center [302, 123] width 105 height 6
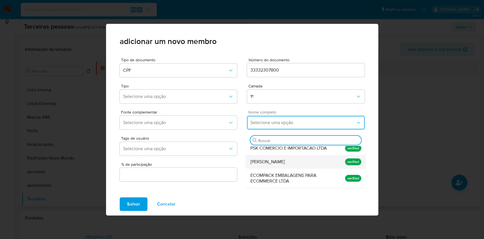
scroll to position [133, 0]
click at [284, 164] on span "Joao Carlos Dos Santos" at bounding box center [267, 162] width 34 height 6
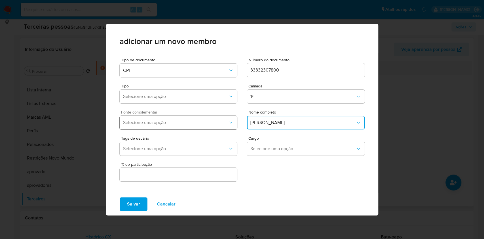
drag, startPoint x: 163, startPoint y: 120, endPoint x: 160, endPoint y: 126, distance: 6.6
click at [163, 119] on button "Selecione uma opção" at bounding box center [179, 123] width 118 height 14
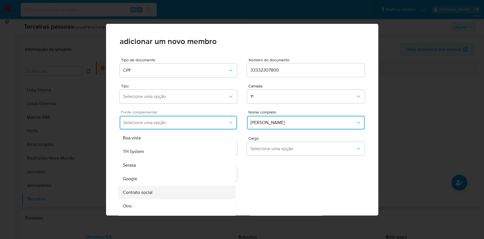
click at [143, 187] on div "Contrato social" at bounding box center [166, 192] width 86 height 14
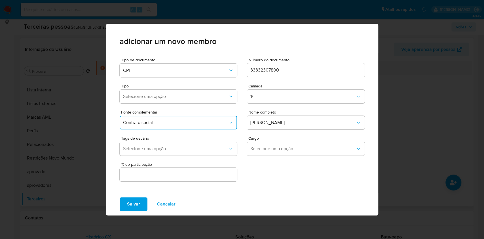
click at [156, 169] on div at bounding box center [179, 174] width 118 height 14
click at [160, 175] on input "text" at bounding box center [179, 174] width 118 height 7
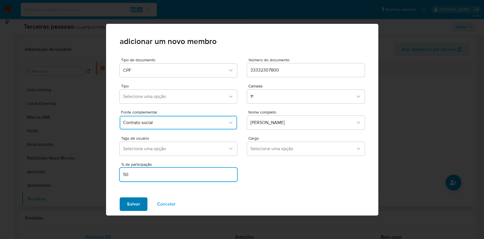
type input "50"
click at [132, 209] on span "Salvar" at bounding box center [133, 204] width 13 height 12
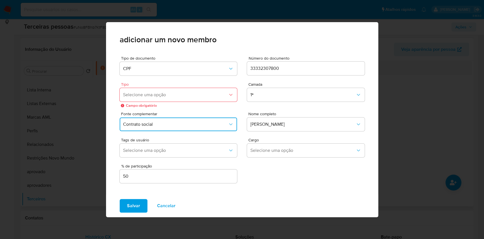
click at [150, 96] on span "Selecione uma opção" at bounding box center [175, 95] width 105 height 6
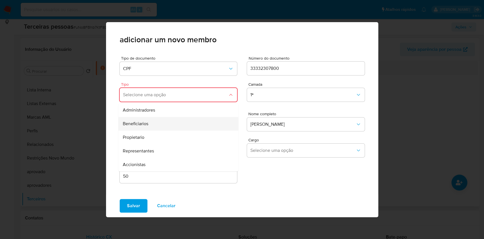
click at [152, 122] on div "Beneficiarios" at bounding box center [167, 124] width 89 height 14
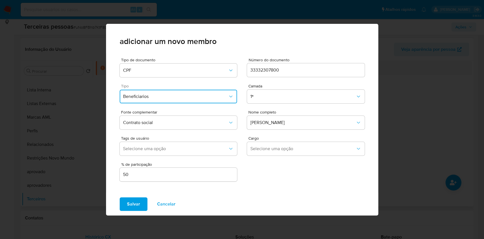
click at [136, 202] on span "Salvar" at bounding box center [133, 204] width 13 height 12
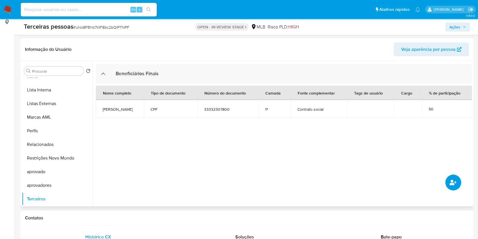
click at [451, 181] on icon "common.add_complementary_information" at bounding box center [452, 182] width 7 height 7
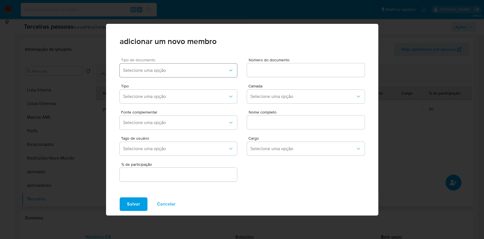
click at [147, 66] on button "Selecione uma opção" at bounding box center [179, 70] width 118 height 14
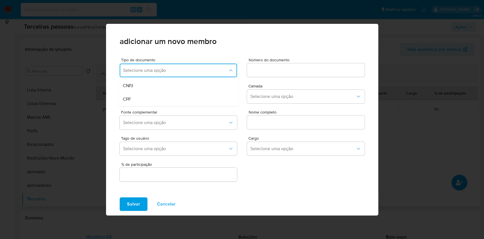
drag, startPoint x: 141, startPoint y: 101, endPoint x: 183, endPoint y: 85, distance: 45.4
click at [140, 100] on div "CPF" at bounding box center [167, 99] width 89 height 14
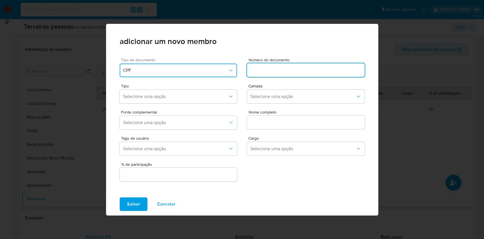
type input "22982358808"
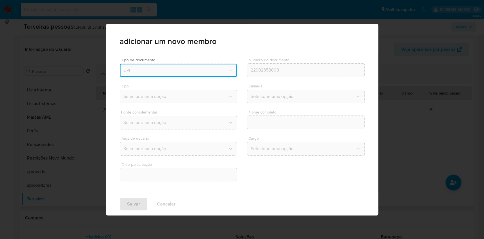
click at [228, 79] on div "Tipo de documento CPF" at bounding box center [179, 69] width 118 height 22
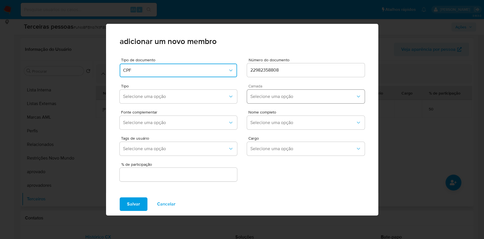
click at [262, 97] on span "Selecione uma opção" at bounding box center [302, 97] width 105 height 6
click at [263, 108] on div "1ª" at bounding box center [294, 112] width 89 height 14
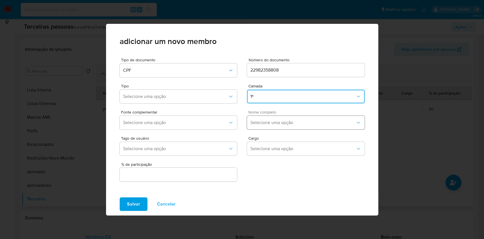
click at [270, 117] on button "Selecione uma opção" at bounding box center [306, 123] width 118 height 14
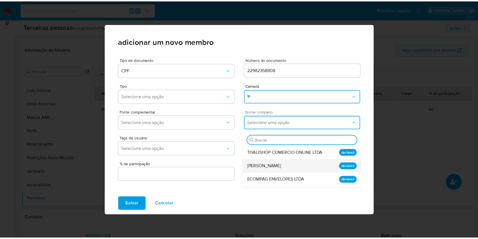
scroll to position [127, 0]
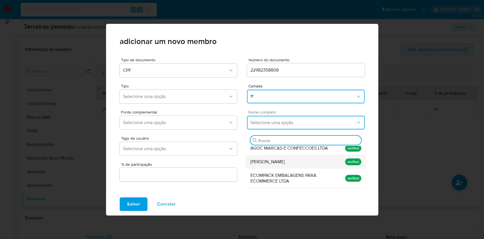
click at [283, 156] on div "Tadeu Henrique Rodrigues" at bounding box center [294, 162] width 89 height 14
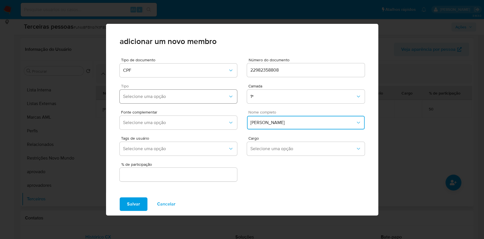
click at [167, 95] on span "Selecione uma opção" at bounding box center [175, 97] width 105 height 6
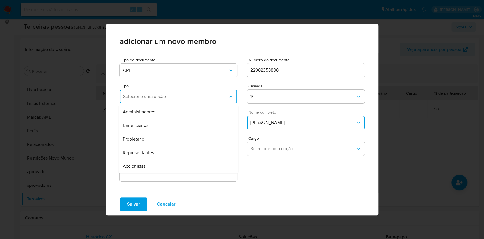
click at [146, 127] on span "Beneficiarios" at bounding box center [136, 125] width 26 height 6
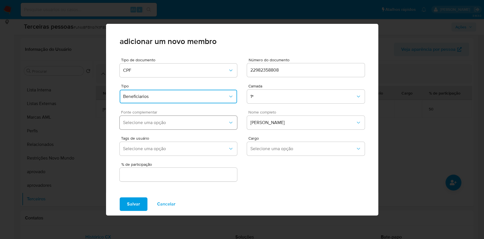
click at [146, 127] on button "Selecione uma opção" at bounding box center [179, 123] width 118 height 14
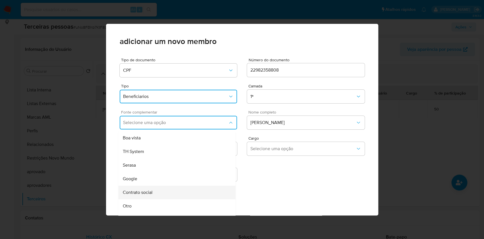
click at [147, 186] on div "Contrato social" at bounding box center [166, 192] width 86 height 14
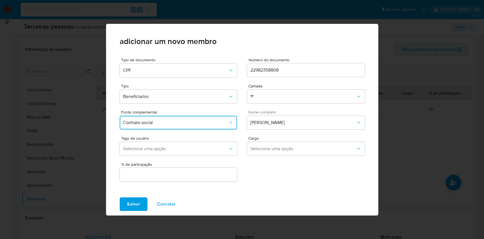
click at [144, 174] on input "text" at bounding box center [179, 174] width 118 height 7
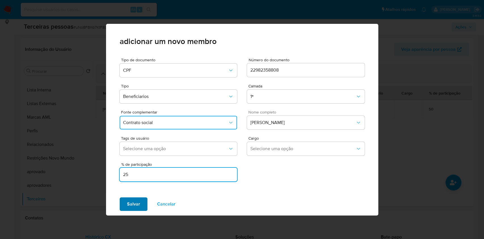
type input "25"
click at [135, 207] on span "Salvar" at bounding box center [133, 204] width 13 height 12
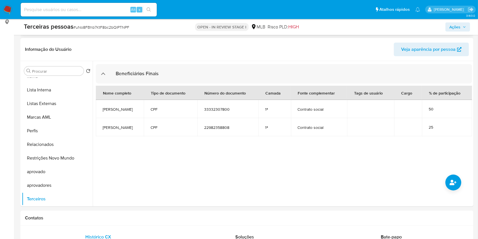
scroll to position [0, 0]
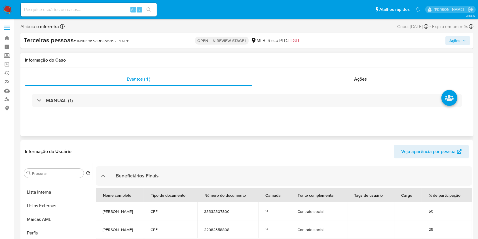
click at [433, 63] on div "Informação do Caso" at bounding box center [246, 60] width 453 height 15
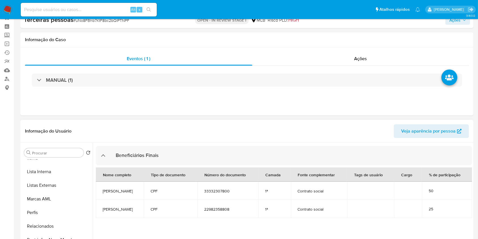
scroll to position [38, 0]
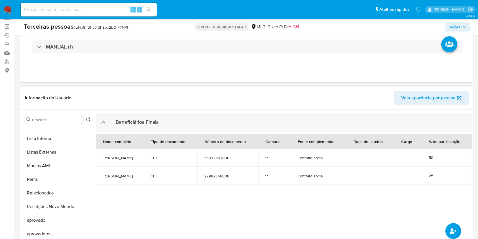
click at [448, 228] on button "common.add_complementary_information" at bounding box center [453, 231] width 16 height 16
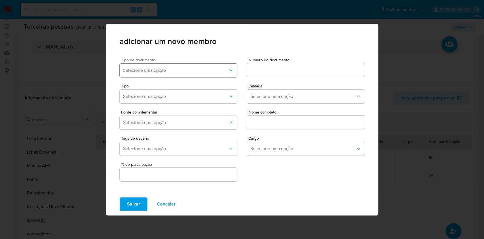
click at [165, 71] on span "Selecione uma opção" at bounding box center [175, 70] width 105 height 6
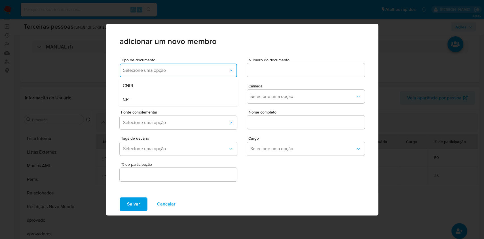
click at [151, 94] on div "CPF" at bounding box center [167, 99] width 89 height 14
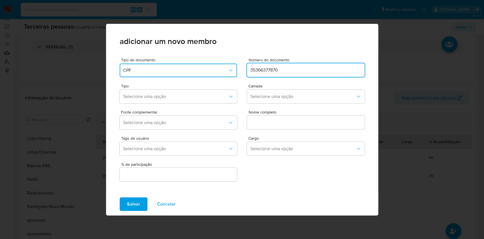
type input "35366377870"
click at [277, 83] on div "Tipo Selecione uma opção Camada Selecione uma opção" at bounding box center [242, 92] width 245 height 26
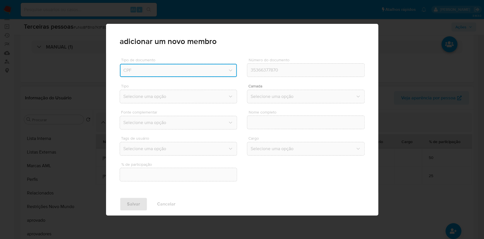
click at [279, 94] on button "Selecione uma opção" at bounding box center [306, 97] width 118 height 14
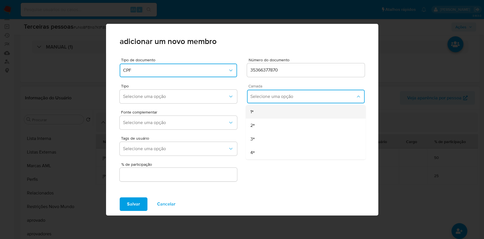
click at [274, 111] on div "1ª" at bounding box center [294, 112] width 89 height 14
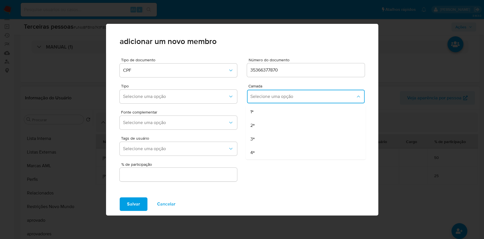
click at [281, 120] on input "text" at bounding box center [306, 121] width 118 height 7
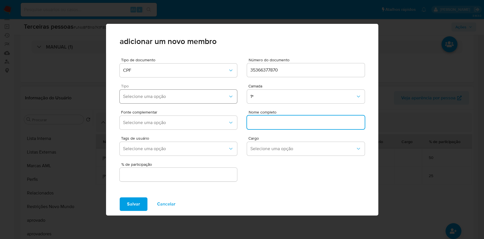
paste input "BRUNO RUSSO"
type input "BRUNO RUSSO"
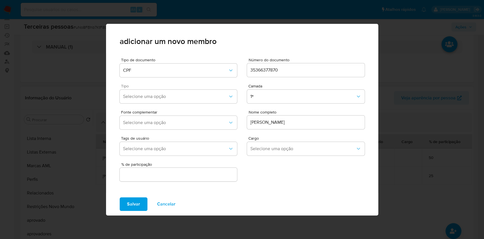
click at [179, 88] on div "Tipo Selecione uma opção" at bounding box center [179, 95] width 118 height 22
drag, startPoint x: 160, startPoint y: 93, endPoint x: 158, endPoint y: 100, distance: 6.8
click at [161, 94] on span "Selecione uma opção" at bounding box center [175, 97] width 105 height 6
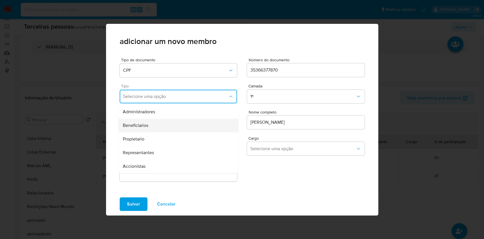
click at [141, 125] on span "Beneficiarios" at bounding box center [136, 125] width 26 height 6
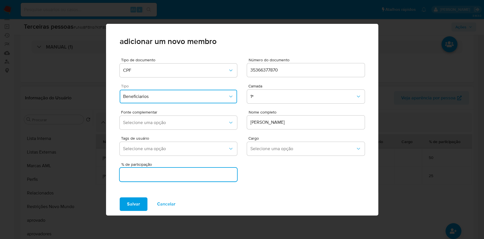
click at [154, 172] on input "text" at bounding box center [179, 174] width 118 height 7
type input "25"
click at [175, 124] on span "Selecione uma opção" at bounding box center [175, 123] width 105 height 6
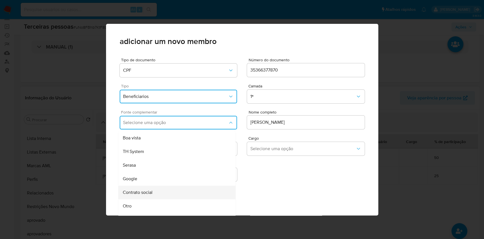
click at [146, 193] on span "Contrato social" at bounding box center [138, 192] width 30 height 6
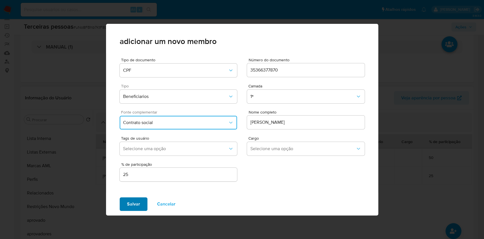
click at [132, 203] on span "Salvar" at bounding box center [133, 204] width 13 height 12
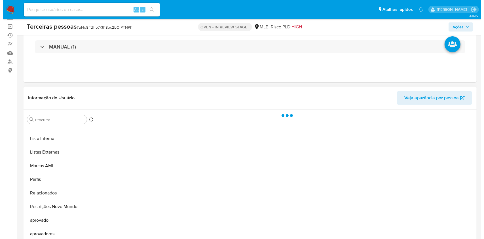
scroll to position [88, 0]
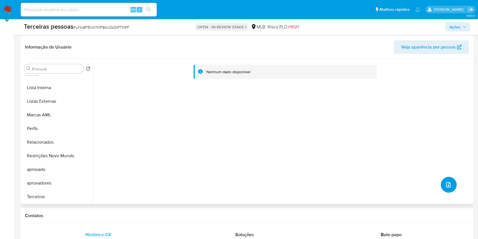
click at [452, 183] on button "upload-file" at bounding box center [449, 185] width 16 height 16
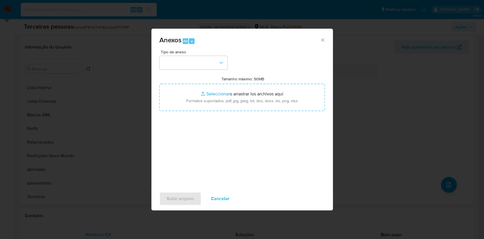
click at [190, 54] on div "Tipo de anexo" at bounding box center [193, 60] width 68 height 20
click at [192, 68] on button "button" at bounding box center [193, 63] width 68 height 14
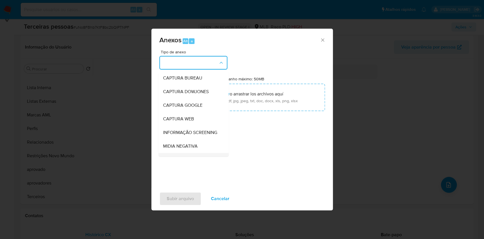
scroll to position [87, 0]
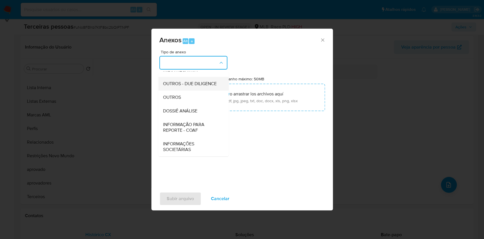
click at [183, 84] on span "OUTROS - DUE DILIGENCE" at bounding box center [190, 84] width 54 height 6
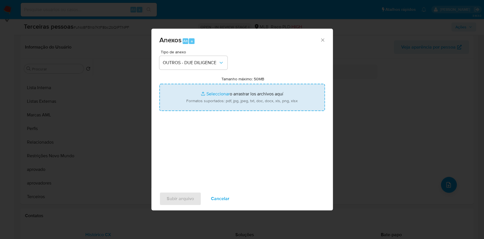
click at [205, 98] on input "Tamanho máximo: 50MB Seleccionar archivos" at bounding box center [241, 97] width 165 height 27
click at [212, 93] on input "Tamanho máximo: 50MB Seleccionar archivos" at bounding box center [241, 97] width 165 height 27
type input "C:\fakepath\S-TADEU HENRIQUE RODRIGUES.pdf"
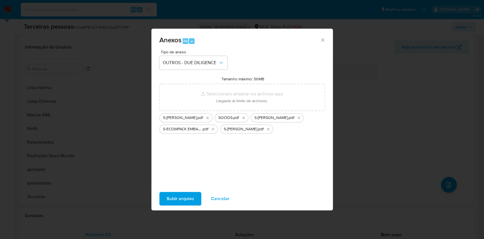
click at [176, 196] on span "Subir arquivo" at bounding box center [180, 198] width 27 height 12
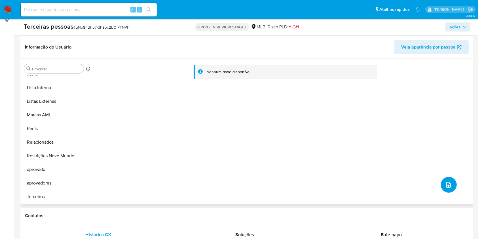
click at [445, 182] on icon "upload-file" at bounding box center [448, 184] width 7 height 7
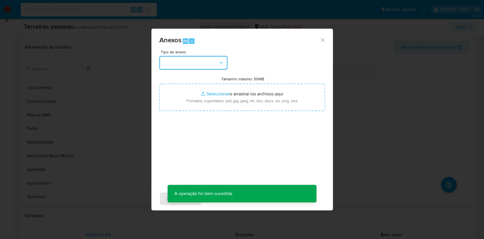
drag, startPoint x: 175, startPoint y: 64, endPoint x: 177, endPoint y: 68, distance: 4.8
click at [175, 64] on button "button" at bounding box center [193, 63] width 68 height 14
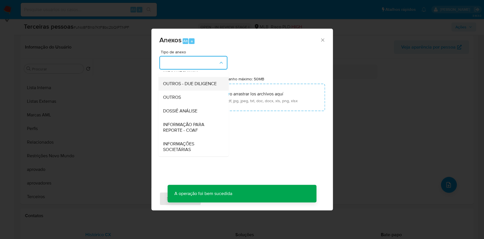
click at [179, 77] on div "OUTROS - DUE DILIGENCE" at bounding box center [192, 84] width 58 height 14
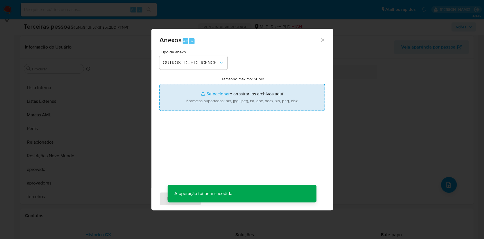
click at [197, 99] on input "Tamanho máximo: 50MB Seleccionar archivos" at bounding box center [241, 97] width 165 height 27
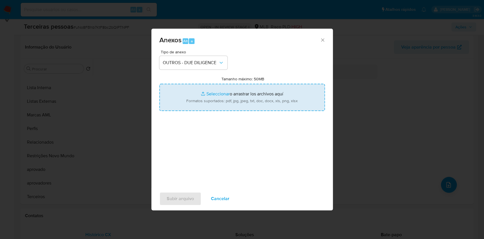
type input "C:\fakepath\Matriz de Risco KYC - ECOMPACK EMBALAGENS PARA ECOMMERCE LTDA.xlsx …"
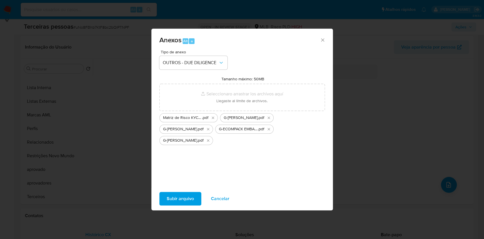
click at [190, 196] on span "Subir arquivo" at bounding box center [180, 198] width 27 height 12
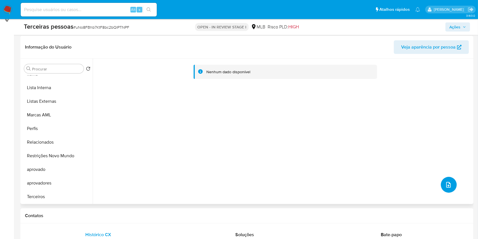
click at [445, 188] on button "upload-file" at bounding box center [449, 185] width 16 height 16
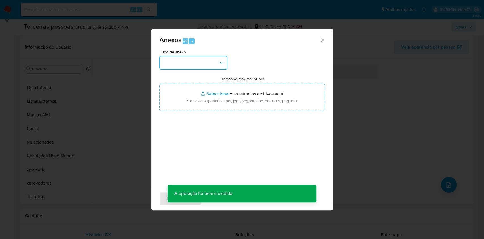
click at [178, 67] on button "button" at bounding box center [193, 63] width 68 height 14
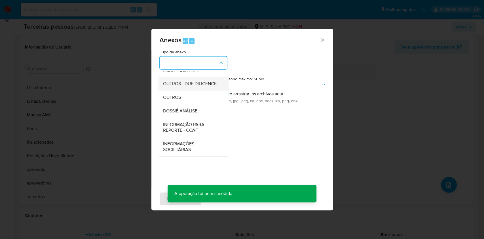
click at [178, 81] on span "OUTROS - DUE DILIGENCE" at bounding box center [190, 84] width 54 height 6
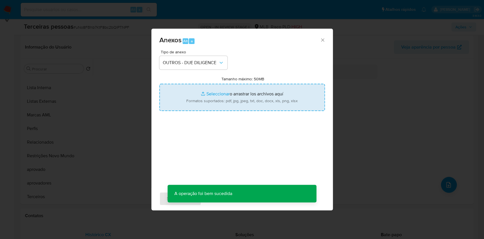
click at [201, 101] on input "Tamanho máximo: 50MB Seleccionar archivos" at bounding box center [241, 97] width 165 height 27
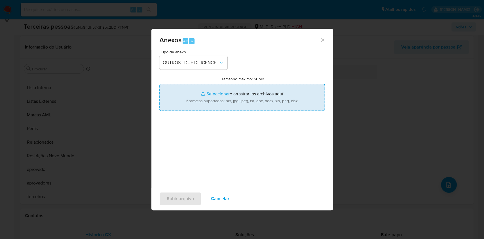
type input "C:\fakepath\119 Av. José Meloni - Google Maps.pdf"
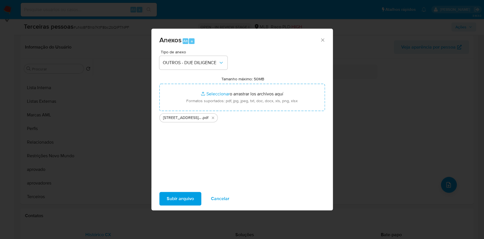
drag, startPoint x: 201, startPoint y: 101, endPoint x: 195, endPoint y: 194, distance: 93.7
click at [195, 194] on button "Subir arquivo" at bounding box center [180, 199] width 42 height 14
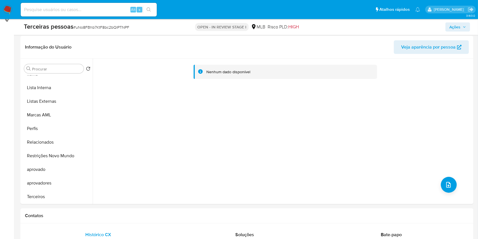
click at [462, 25] on span "Ações" at bounding box center [457, 27] width 17 height 8
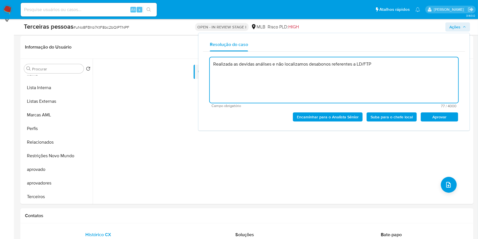
drag, startPoint x: 442, startPoint y: 118, endPoint x: 424, endPoint y: 92, distance: 31.3
click at [442, 117] on span "Aprovar" at bounding box center [438, 117] width 29 height 8
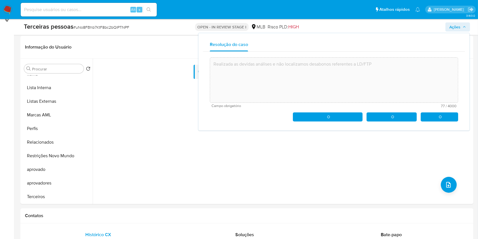
type textarea "Realizada as devidas análises e não localizamos desabonos referentes a LD/FTP"
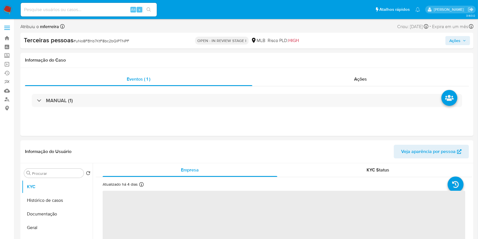
select select "10"
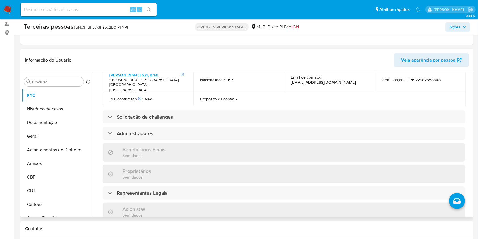
scroll to position [227, 0]
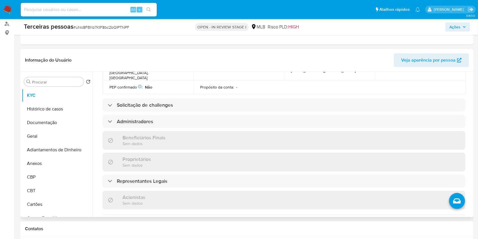
click at [138, 119] on div "Informações da empresa ID do usuário : 1570156773 Nome do comércio : ECOMPACK E…" at bounding box center [284, 94] width 362 height 445
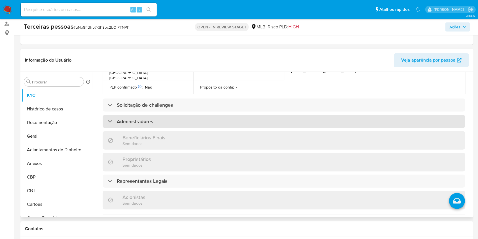
click at [137, 118] on h3 "Administradores" at bounding box center [135, 121] width 36 height 6
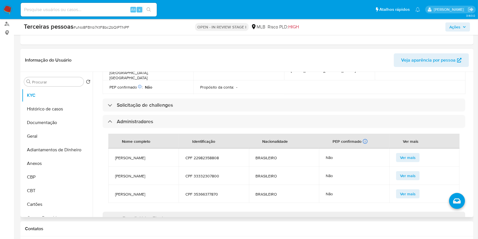
click at [209, 173] on span "CPF 33332307800" at bounding box center [213, 175] width 57 height 5
click at [210, 173] on span "CPF 33332307800" at bounding box center [213, 175] width 57 height 5
copy span "33332307800"
click at [203, 148] on td "CPF 22982358808" at bounding box center [214, 157] width 70 height 18
click at [207, 155] on span "CPF 22982358808" at bounding box center [213, 157] width 57 height 5
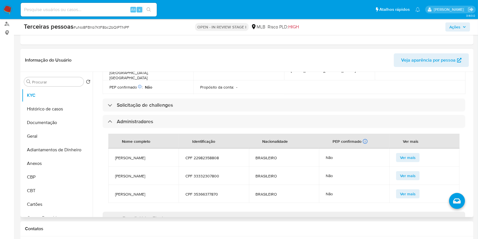
click at [207, 155] on span "CPF 22982358808" at bounding box center [213, 157] width 57 height 5
click at [209, 148] on td "CPF 22982358808" at bounding box center [214, 157] width 70 height 18
copy span "22982358808"
click at [205, 191] on span "CPF 35366377870" at bounding box center [213, 193] width 57 height 5
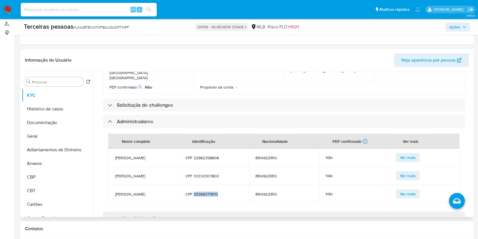
click at [205, 191] on span "CPF 35366377870" at bounding box center [213, 193] width 57 height 5
copy span "35366377870"
click at [130, 191] on span "BRUNO RUSSO" at bounding box center [143, 193] width 57 height 5
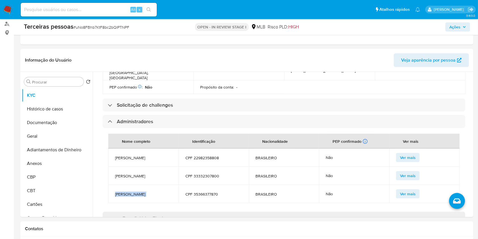
copy span "BRUNO RUSSO"
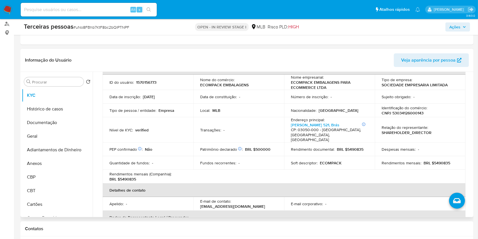
click at [411, 114] on p "CNPJ 53034126000143" at bounding box center [402, 112] width 42 height 5
copy p "53034126000143"
click at [141, 80] on p "1570156773" at bounding box center [146, 82] width 20 height 5
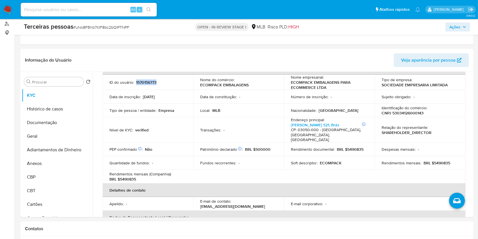
copy p "1570156773"
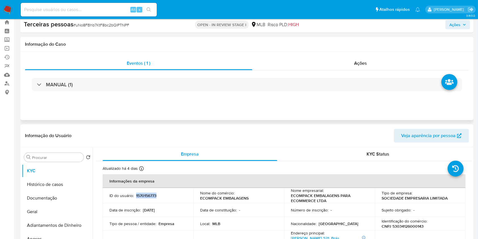
scroll to position [0, 0]
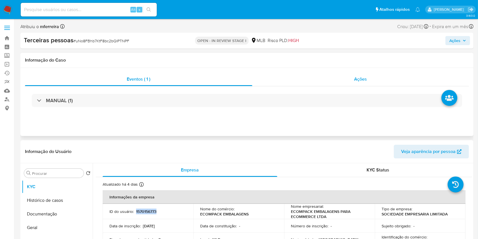
click at [378, 78] on div "Ações" at bounding box center [360, 79] width 216 height 14
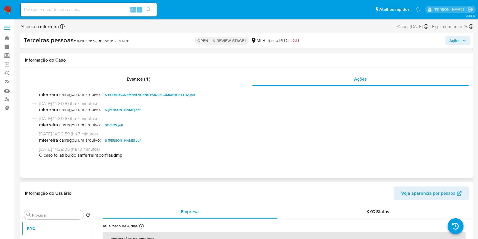
scroll to position [172, 0]
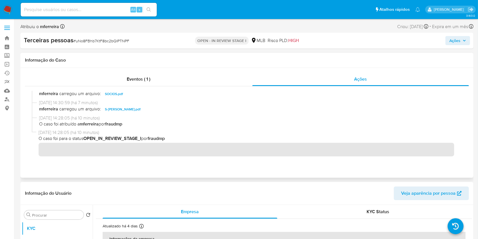
drag, startPoint x: 241, startPoint y: 171, endPoint x: 274, endPoint y: 161, distance: 34.8
click at [245, 169] on div "Eventos ( 1 ) Ações" at bounding box center [246, 123] width 453 height 110
click at [458, 44] on div "Terceiras pessoas # uNo8FBhb7KtF8bc2bQlPTNPF OPEN - IN REVIEW STAGE I MLB Risco…" at bounding box center [246, 41] width 453 height 16
click at [466, 41] on button "Ações" at bounding box center [457, 40] width 25 height 9
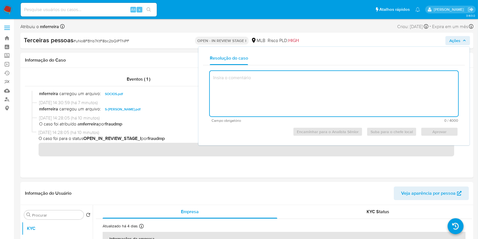
type textarea "Sim Sim N/A Sim Sim Não N/A N/A"
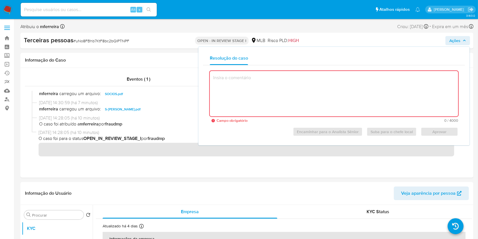
click at [273, 92] on textarea at bounding box center [334, 93] width 248 height 45
paste textarea "Sim Sim N/A Sim Sim Não N/A N/A"
type textarea "Sim Sim N/A Sim Sim Não N/A N/A"
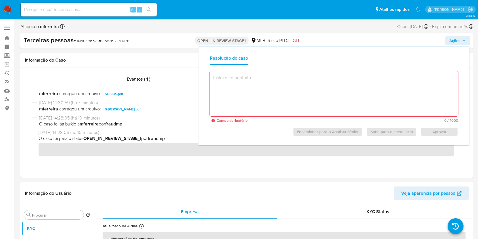
click at [252, 89] on textarea at bounding box center [334, 93] width 248 height 45
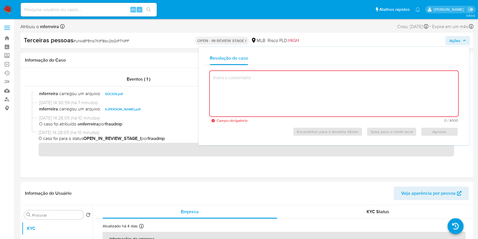
paste textarea "Realizada as devidas análises e não localizamos desabonos referentes a LD/FTP."
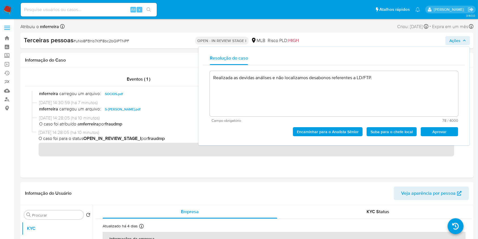
click at [439, 133] on span "Aprovar" at bounding box center [438, 132] width 29 height 8
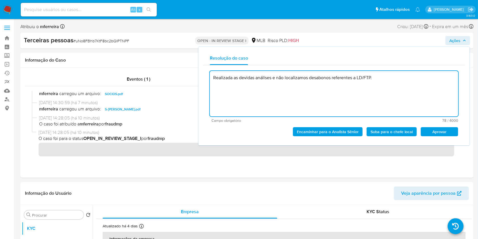
click at [437, 128] on span "Aprovar" at bounding box center [438, 132] width 29 height 8
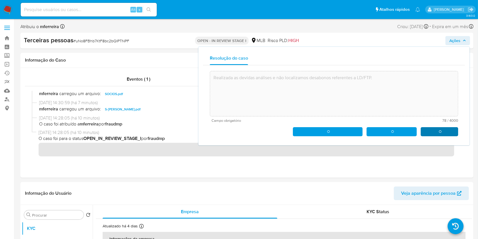
type textarea "Realizada as devidas análises e não localizamos desabonos referentes a LD/FTP."
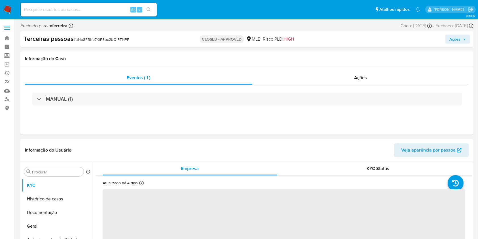
select select "10"
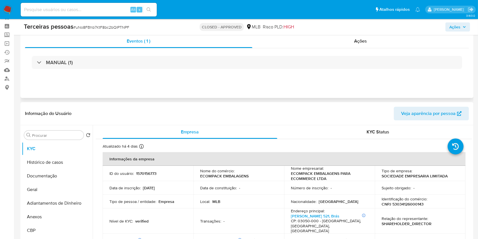
scroll to position [38, 0]
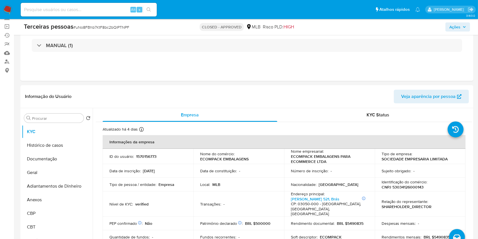
click at [126, 9] on input at bounding box center [89, 9] width 136 height 7
click at [127, 14] on div "Alt s" at bounding box center [89, 10] width 136 height 14
click at [117, 8] on input at bounding box center [89, 9] width 136 height 7
paste input "1738861705"
type input "1738861705"
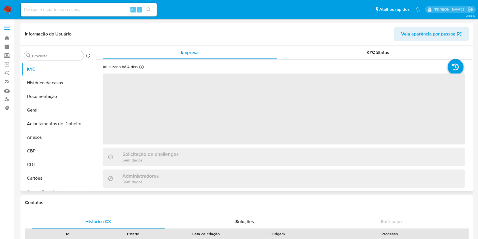
select select "10"
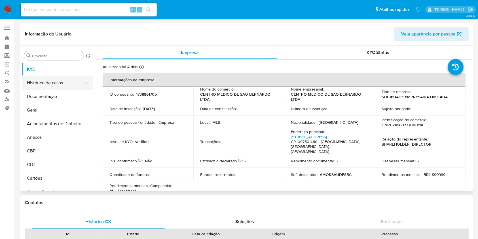
click at [50, 76] on button "Histórico de casos" at bounding box center [55, 83] width 66 height 14
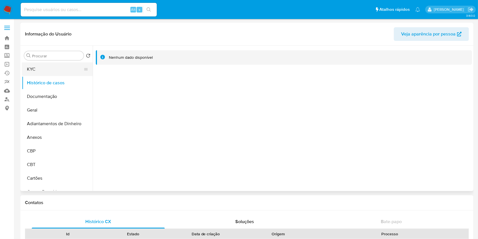
click at [43, 65] on button "KYC" at bounding box center [55, 69] width 66 height 14
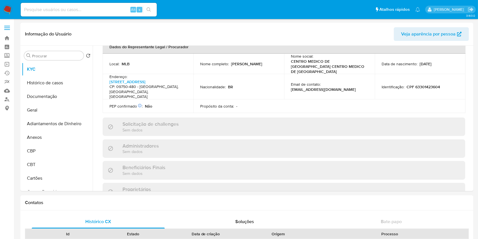
scroll to position [227, 0]
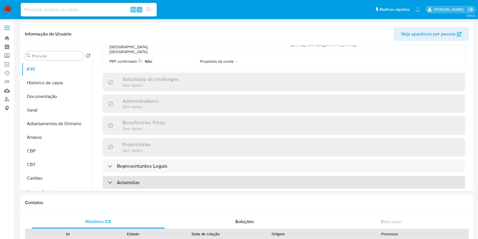
click at [157, 176] on div "Acionistas" at bounding box center [284, 182] width 362 height 13
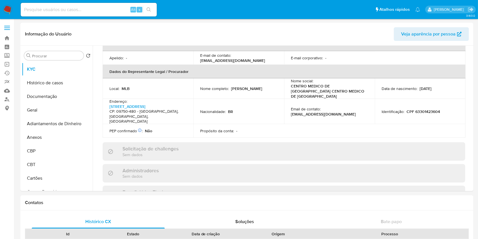
scroll to position [38, 0]
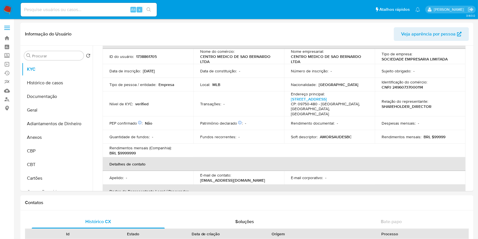
click at [406, 88] on p "CNPJ 24960737000114" at bounding box center [401, 86] width 41 height 5
copy p "24960737000114"
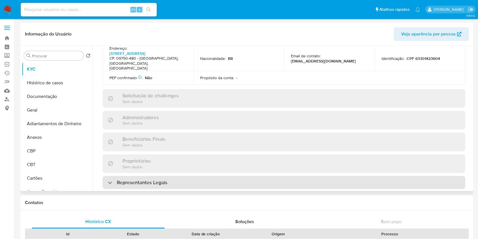
scroll to position [264, 0]
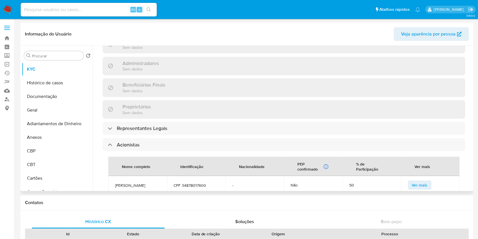
click at [140, 182] on span "[PERSON_NAME]" at bounding box center [137, 184] width 45 height 5
copy span "[PERSON_NAME]"
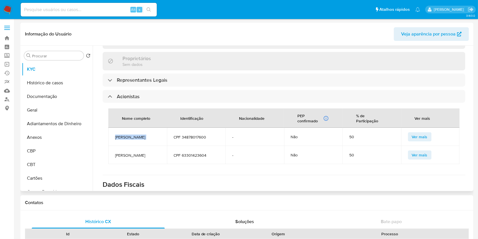
scroll to position [340, 0]
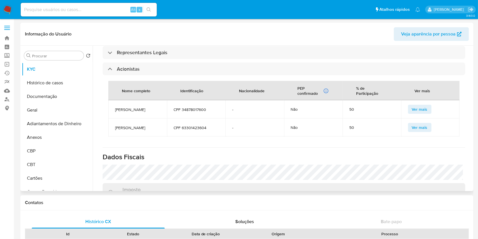
click at [122, 125] on span "[PERSON_NAME]" at bounding box center [137, 127] width 45 height 5
click at [122, 125] on span "MARIA LUIZA MOTA VIEIRA" at bounding box center [137, 127] width 45 height 5
copy span "MARIA LUIZA MOTA VIEIRA"
click at [43, 109] on button "Geral" at bounding box center [55, 110] width 66 height 14
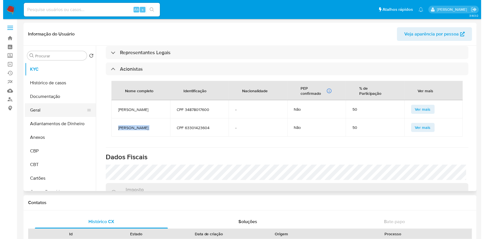
scroll to position [0, 0]
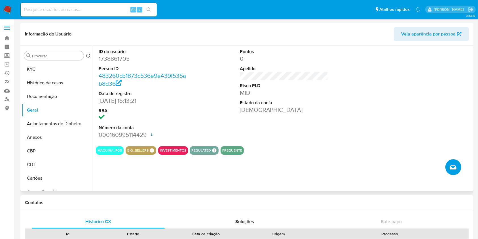
click at [449, 161] on button "Criar caso manual" at bounding box center [453, 167] width 16 height 16
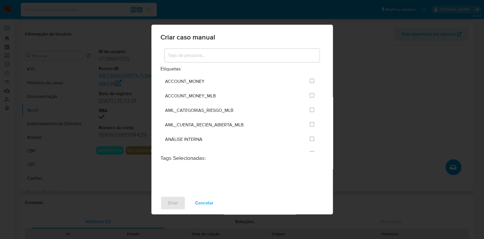
click at [226, 56] on input at bounding box center [242, 55] width 155 height 7
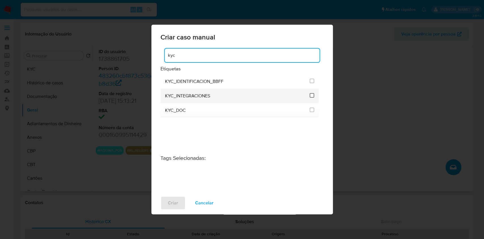
type input "kyc"
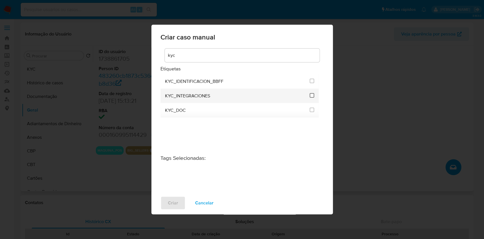
click at [310, 94] on input "2093" at bounding box center [311, 95] width 5 height 5
checkbox input "true"
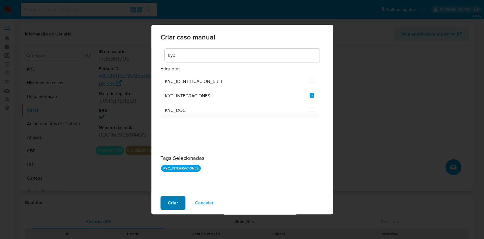
click at [174, 200] on span "Criar" at bounding box center [173, 202] width 10 height 12
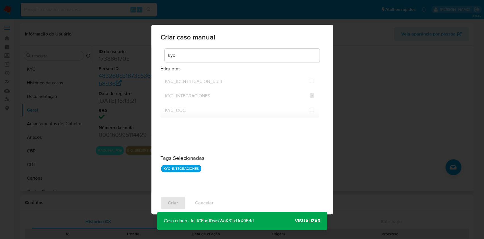
click at [308, 220] on span "Visualizar" at bounding box center [308, 220] width 26 height 0
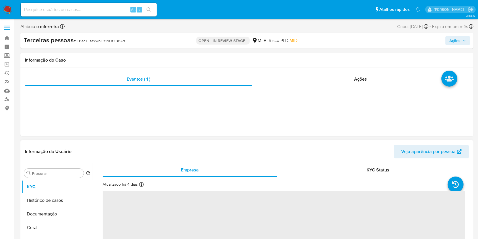
select select "10"
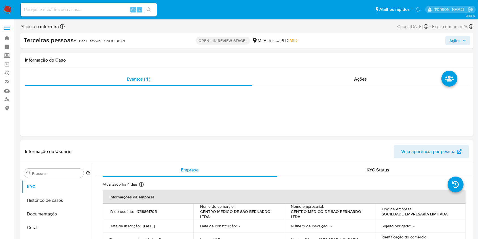
scroll to position [151, 0]
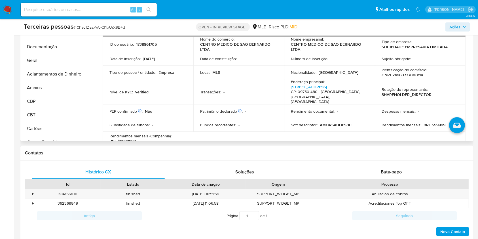
click at [230, 130] on table "Informações da empresa ID do usuário : 1738861705 Nome do comércio : CENTRO MED…" at bounding box center [284, 134] width 363 height 222
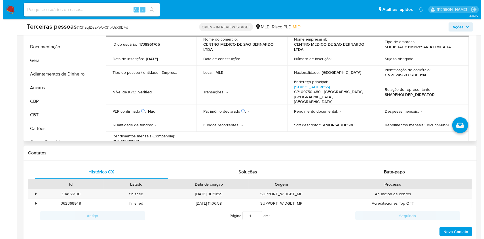
scroll to position [88, 0]
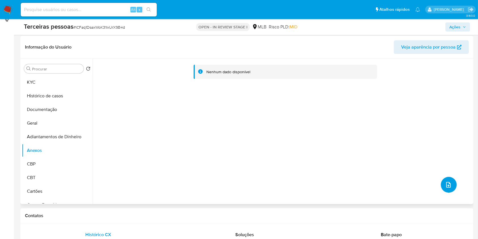
click at [451, 187] on button "upload-file" at bounding box center [449, 185] width 16 height 16
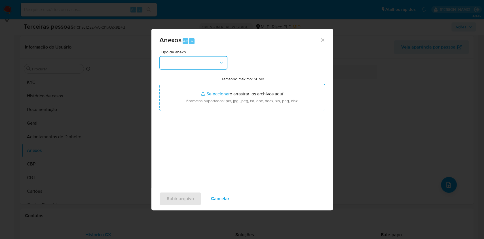
click at [186, 67] on button "button" at bounding box center [193, 63] width 68 height 14
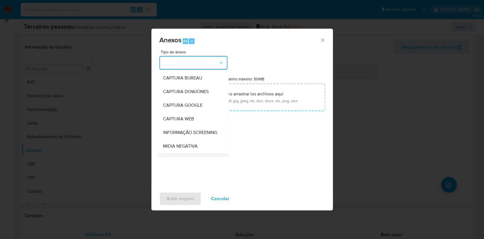
scroll to position [87, 0]
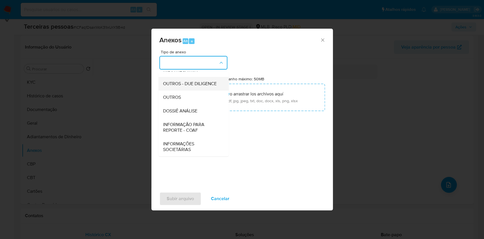
click at [172, 82] on span "OUTROS - DUE DILIGENCE" at bounding box center [190, 84] width 54 height 6
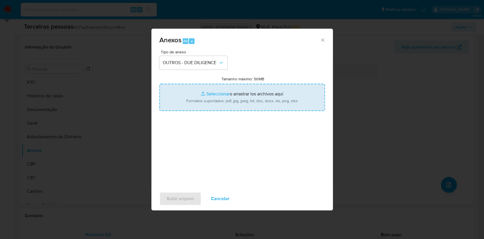
click at [204, 99] on input "Tamanho máximo: 50MB Seleccionar archivos" at bounding box center [241, 97] width 165 height 27
type input "C:\fakepath\s-[PERSON_NAME].pdf"
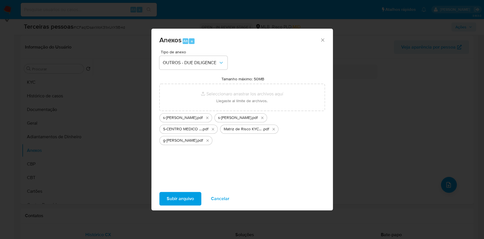
click at [175, 198] on span "Subir arquivo" at bounding box center [180, 198] width 27 height 12
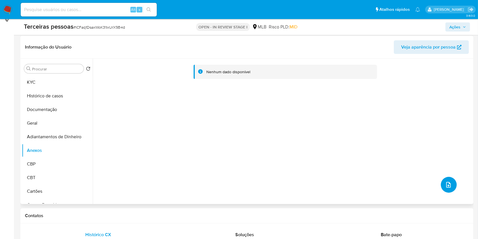
click at [441, 185] on button "upload-file" at bounding box center [449, 185] width 16 height 16
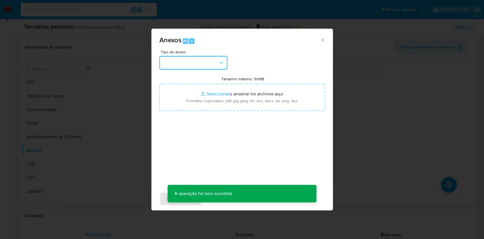
drag, startPoint x: 197, startPoint y: 59, endPoint x: 200, endPoint y: 67, distance: 9.0
click at [197, 59] on button "button" at bounding box center [193, 63] width 68 height 14
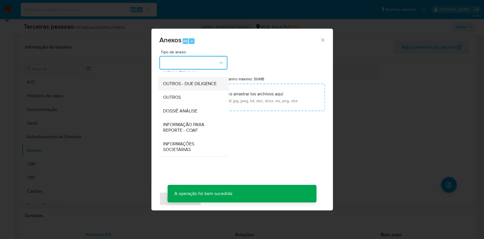
click at [177, 81] on span "OUTROS - DUE DILIGENCE" at bounding box center [190, 84] width 54 height 6
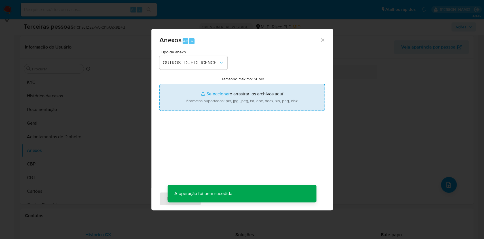
click at [194, 93] on input "Tamanho máximo: 50MB Seleccionar archivos" at bounding box center [241, 97] width 165 height 27
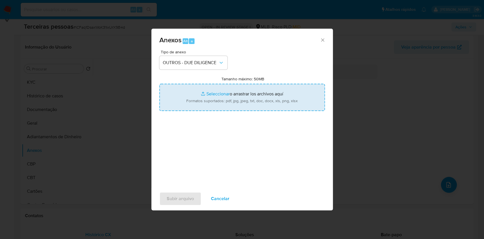
type input "C:\fakepath\g-[PERSON_NAME].pdf"
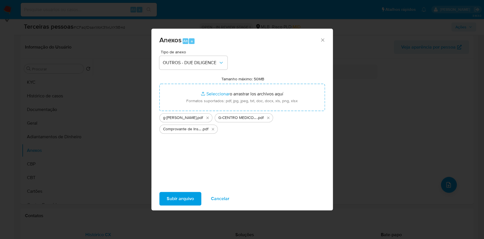
click at [190, 199] on span "Subir arquivo" at bounding box center [180, 198] width 27 height 12
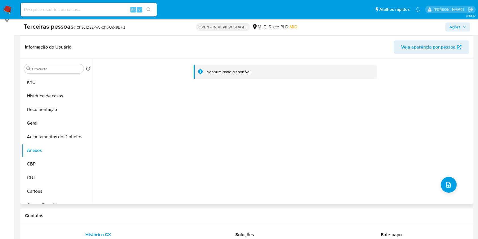
drag, startPoint x: 285, startPoint y: 137, endPoint x: 288, endPoint y: 133, distance: 4.0
click at [287, 134] on div "Nenhum dado disponível" at bounding box center [282, 131] width 379 height 145
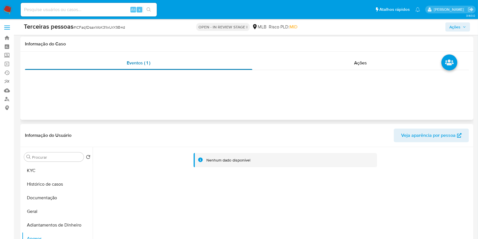
scroll to position [0, 0]
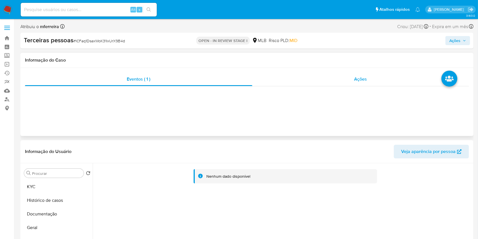
click at [374, 73] on div "Ações" at bounding box center [360, 79] width 216 height 14
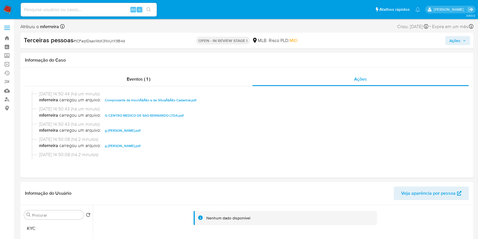
click at [452, 41] on span "Ações" at bounding box center [454, 40] width 11 height 9
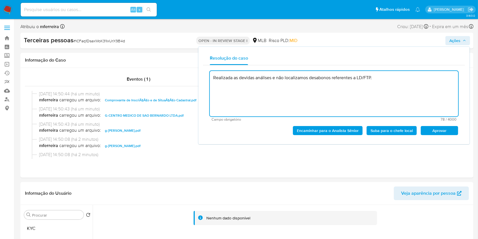
click at [432, 133] on span "Aprovar" at bounding box center [438, 130] width 29 height 8
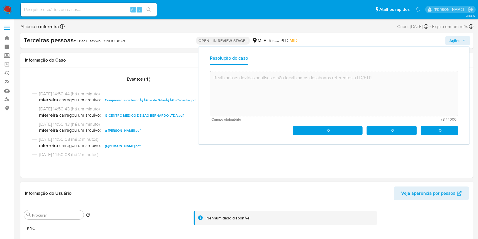
type textarea "Realizada as devidas análises e não localizamos desabonos referentes a LD/FTP."
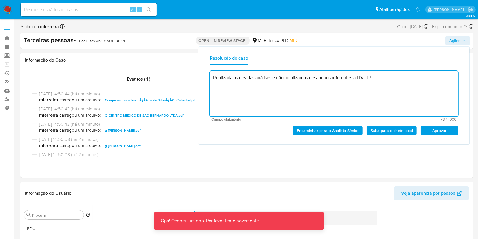
click at [263, 124] on div "Encaminhar para o Analista Sênior Suba para o chefe local Aprovar" at bounding box center [334, 128] width 248 height 14
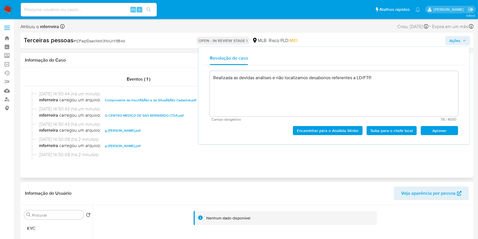
click at [162, 69] on div "Eventos ( 1 ) Ações" at bounding box center [246, 123] width 453 height 110
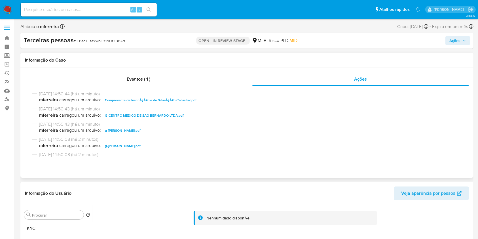
drag, startPoint x: 161, startPoint y: 84, endPoint x: 216, endPoint y: 89, distance: 55.4
click at [162, 84] on div "Eventos ( 1 )" at bounding box center [138, 79] width 227 height 14
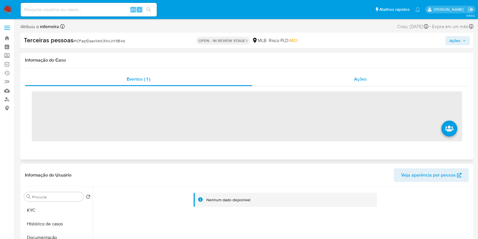
click at [347, 79] on div "Ações" at bounding box center [360, 79] width 216 height 14
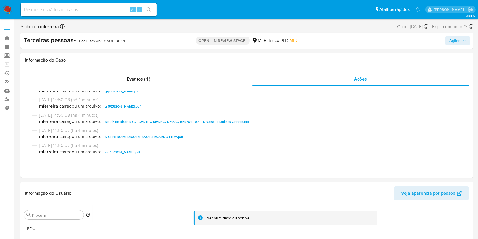
scroll to position [97, 0]
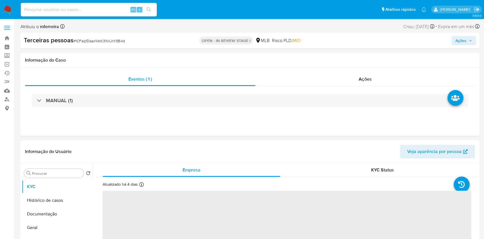
select select "10"
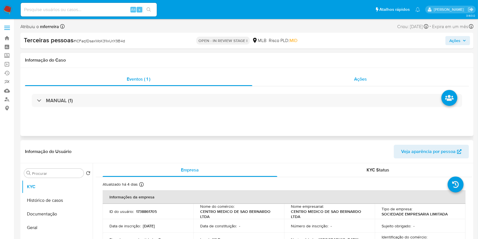
click at [361, 81] on span "Ações" at bounding box center [360, 79] width 13 height 7
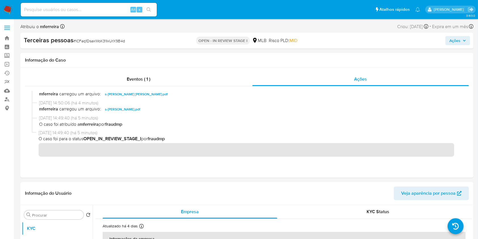
click at [460, 44] on button "Ações" at bounding box center [457, 40] width 25 height 9
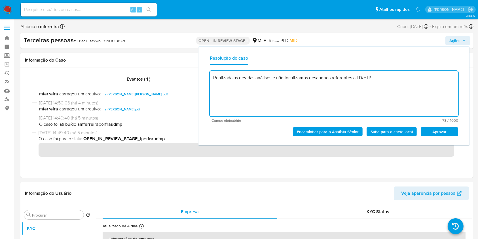
click at [440, 133] on span "Aprovar" at bounding box center [438, 132] width 29 height 8
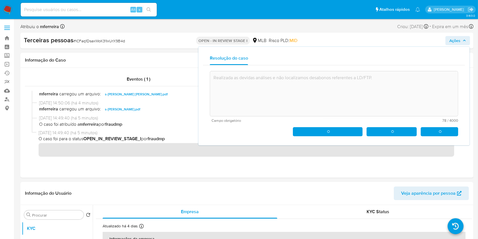
type textarea "Realizada as devidas análises e não localizamos desabonos referentes a LD/FTP."
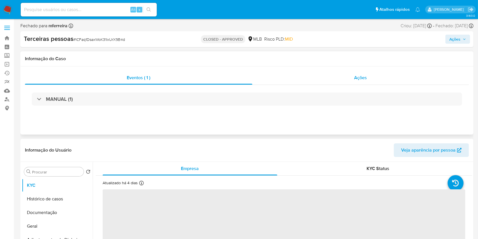
click at [365, 78] on span "Ações" at bounding box center [360, 77] width 13 height 7
select select "10"
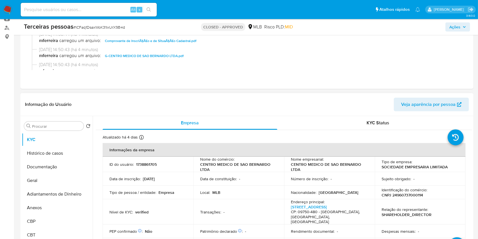
scroll to position [151, 0]
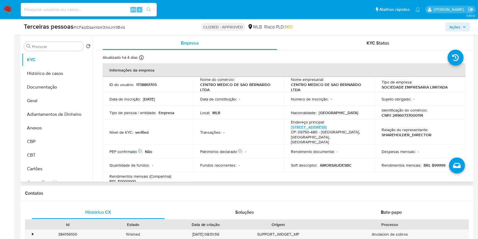
click at [154, 86] on p "1738861705" at bounding box center [146, 84] width 21 height 5
copy p "1738861705"
